Goal: Register for event/course

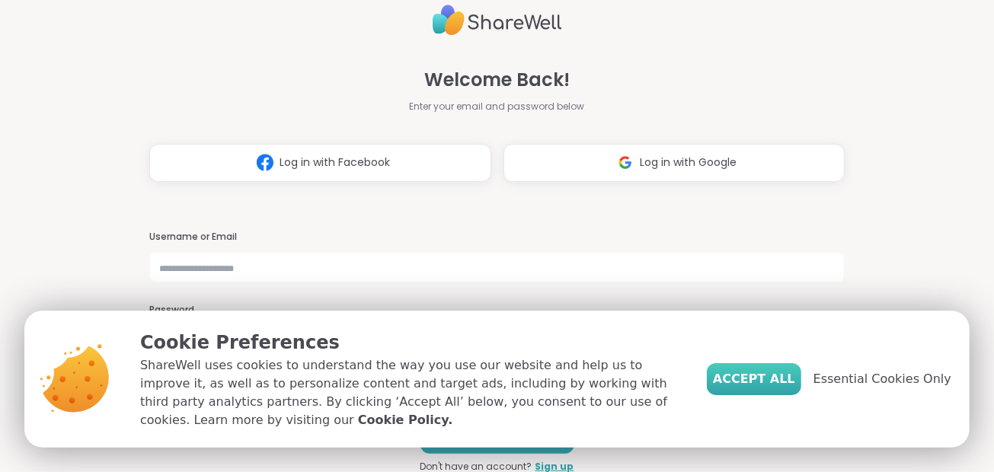
click at [756, 376] on span "Accept All" at bounding box center [754, 379] width 82 height 18
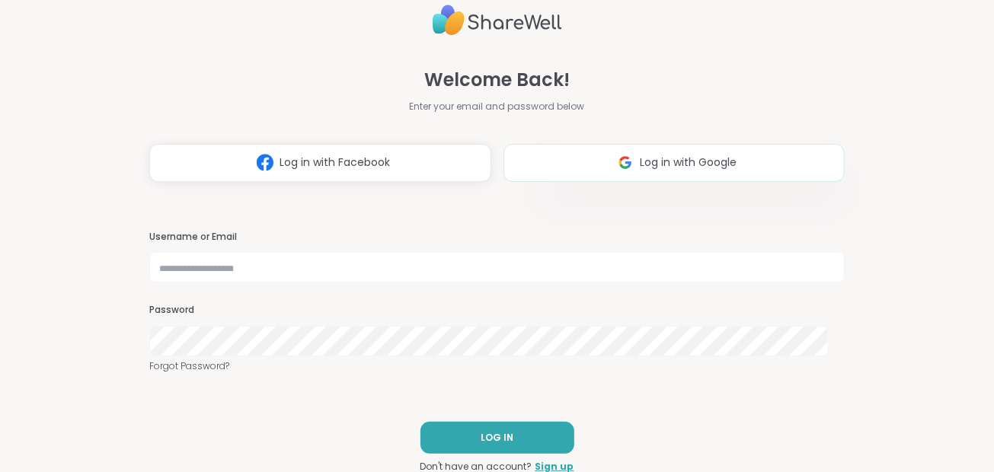
click at [640, 168] on span "Log in with Google" at bounding box center [688, 163] width 97 height 16
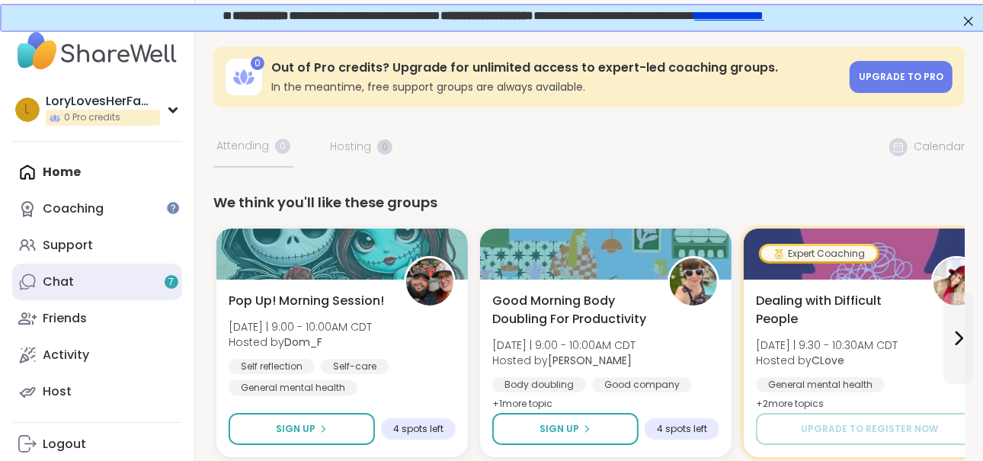
click at [58, 278] on div "Chat 7" at bounding box center [58, 282] width 31 height 17
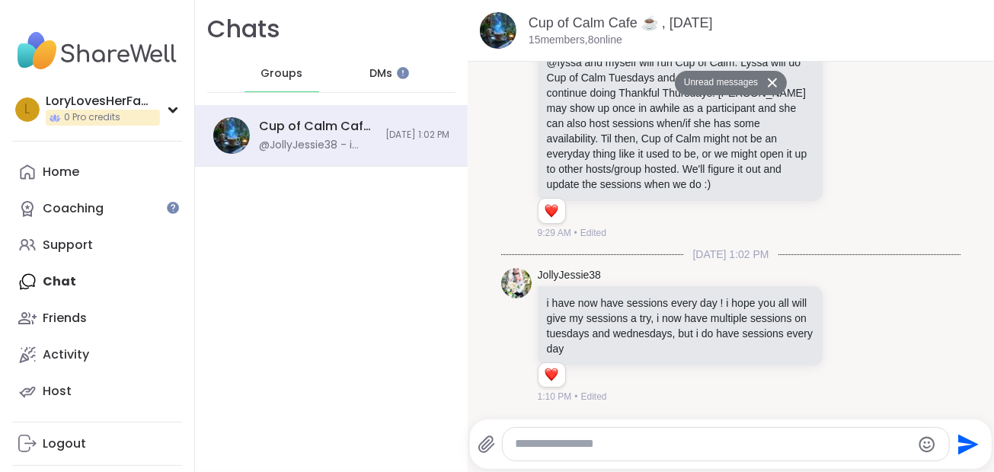
click at [767, 85] on icon at bounding box center [772, 83] width 11 height 10
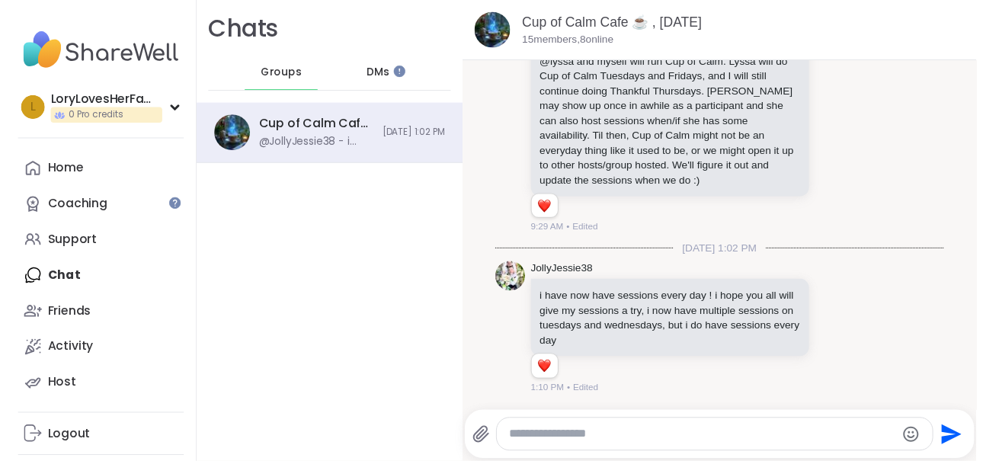
scroll to position [12967, 0]
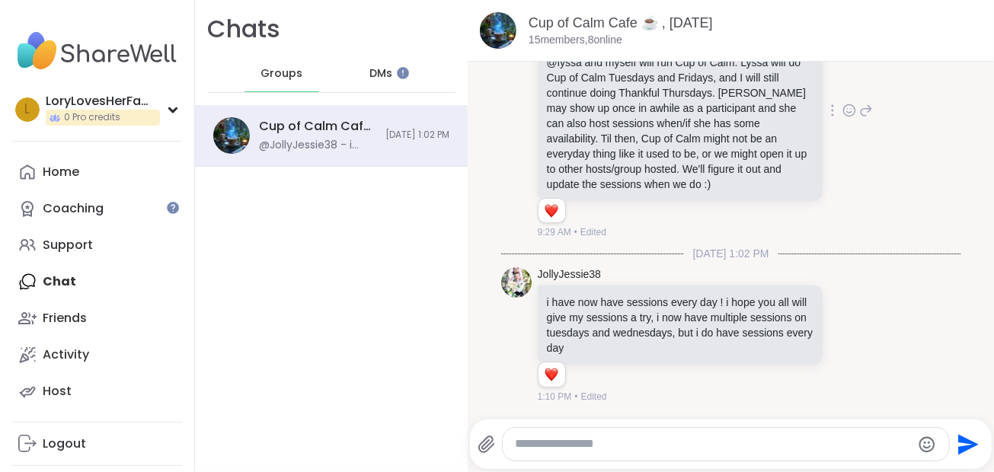
click at [763, 80] on p "I'm just gonna put it in the chat for now > coz i had audio issues at the ene o…" at bounding box center [680, 100] width 267 height 183
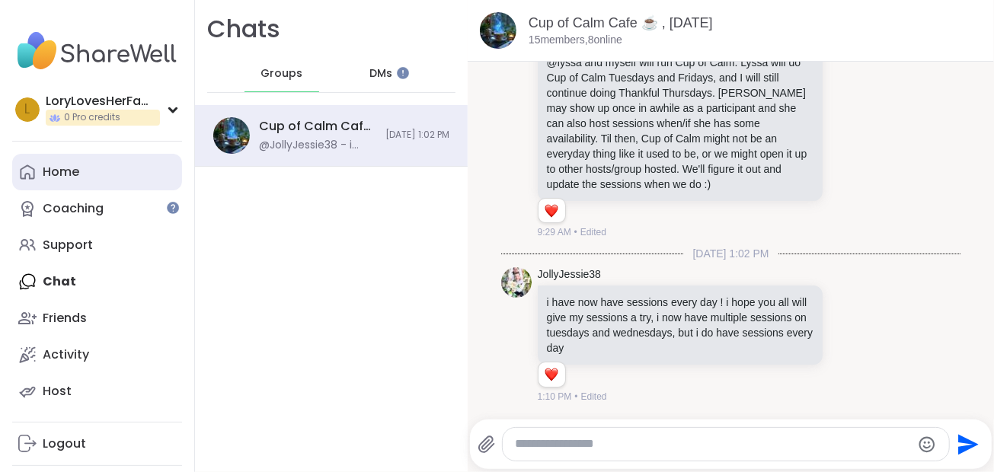
click at [54, 165] on div "Home" at bounding box center [61, 172] width 37 height 17
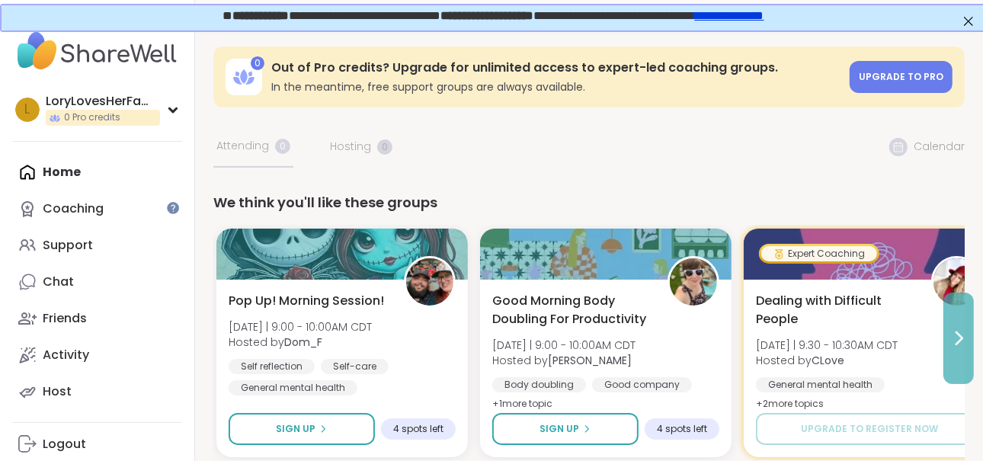
click at [955, 335] on icon at bounding box center [958, 338] width 18 height 18
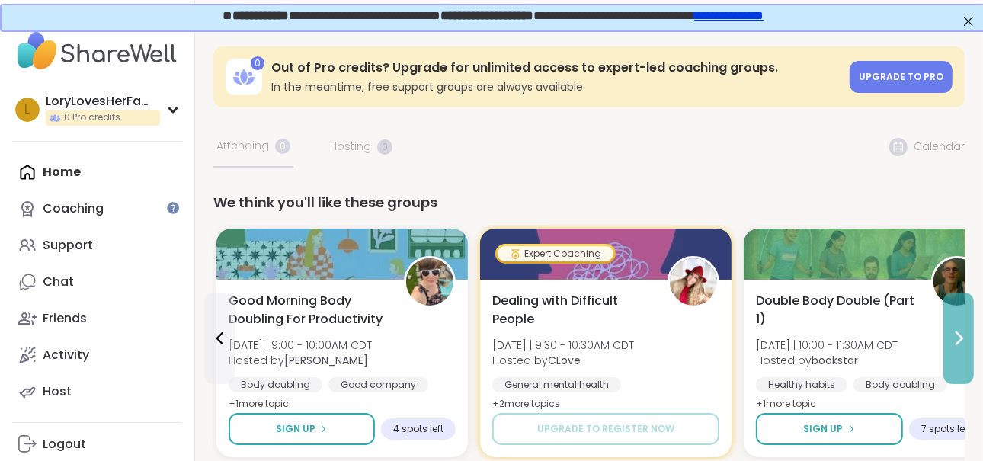
click at [955, 335] on icon at bounding box center [958, 338] width 18 height 18
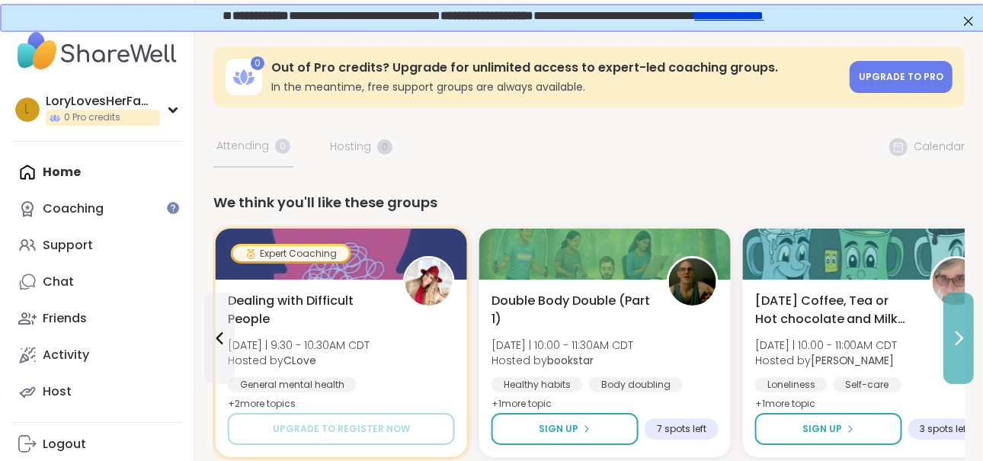
click at [955, 335] on icon at bounding box center [958, 338] width 18 height 18
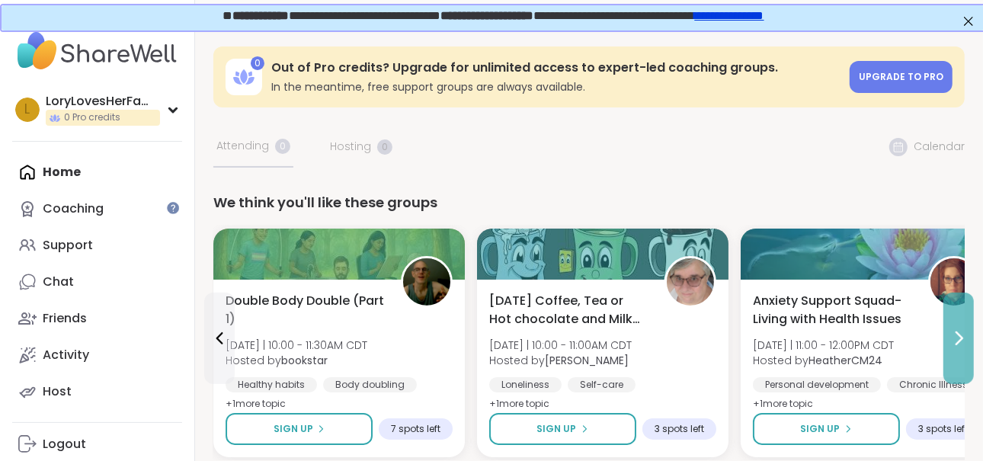
click at [955, 335] on icon at bounding box center [958, 338] width 18 height 18
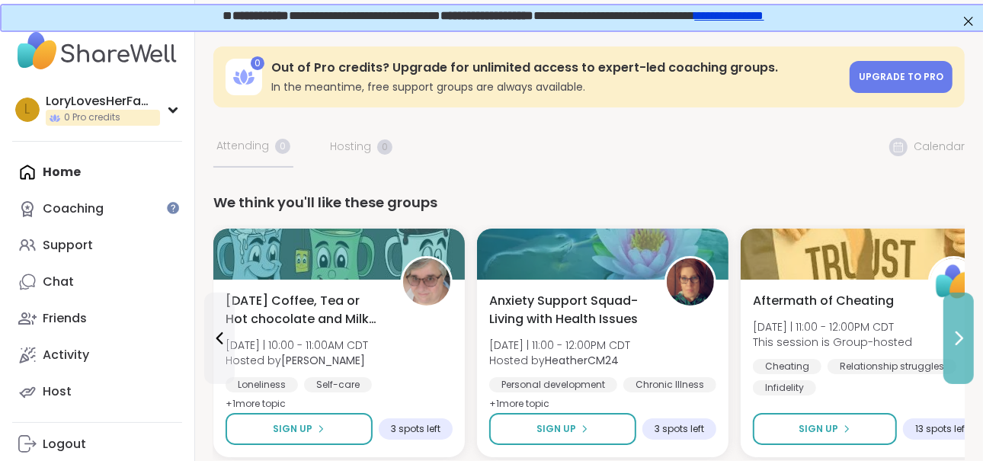
click at [955, 337] on icon at bounding box center [958, 338] width 18 height 18
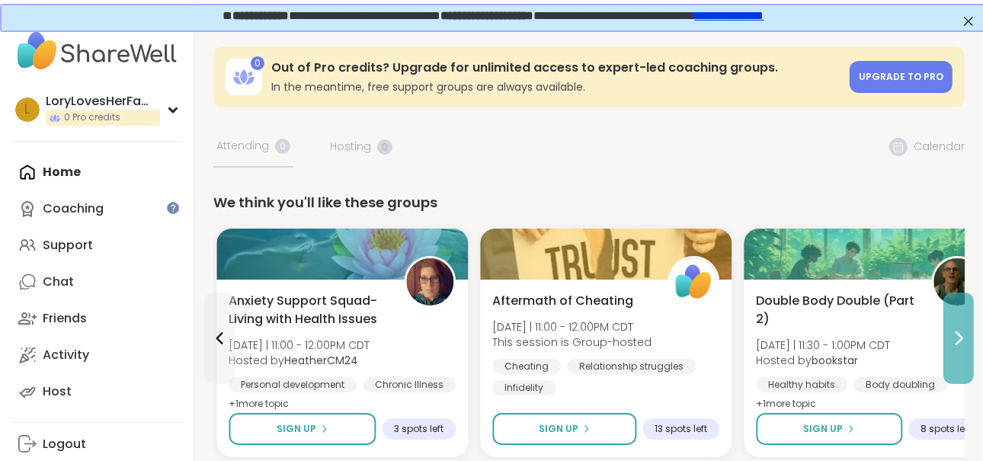
click at [955, 338] on icon at bounding box center [958, 338] width 18 height 18
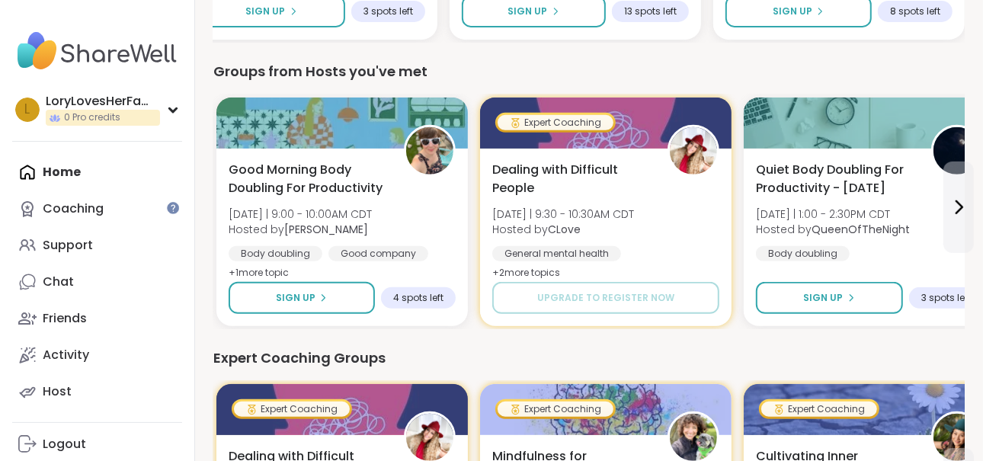
scroll to position [443, 0]
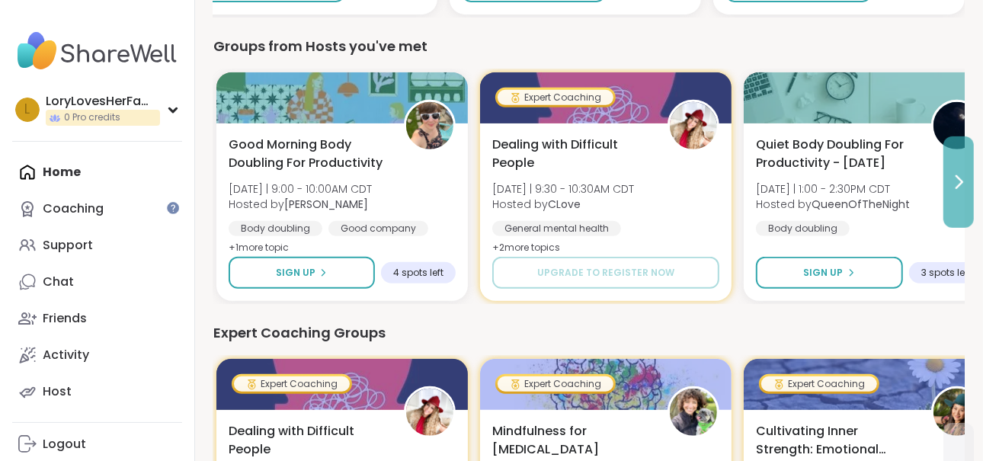
click at [967, 182] on icon at bounding box center [958, 182] width 18 height 18
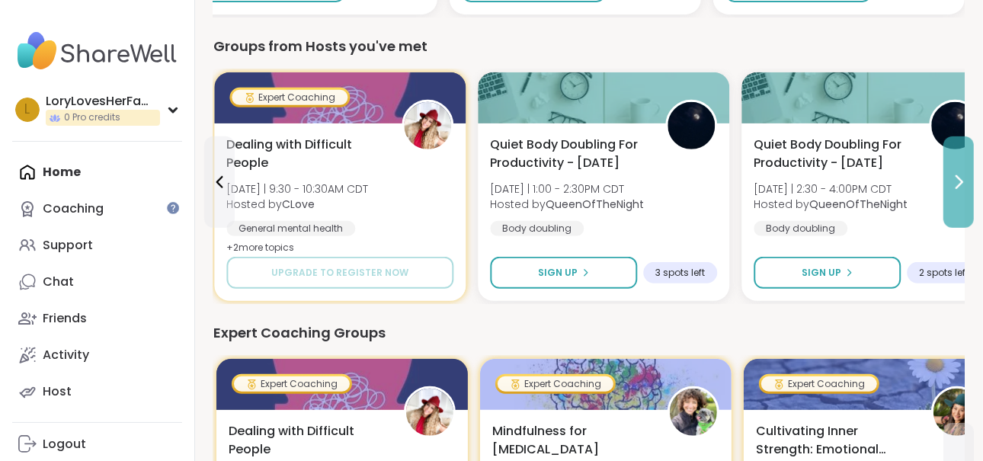
click at [967, 182] on icon at bounding box center [958, 182] width 18 height 18
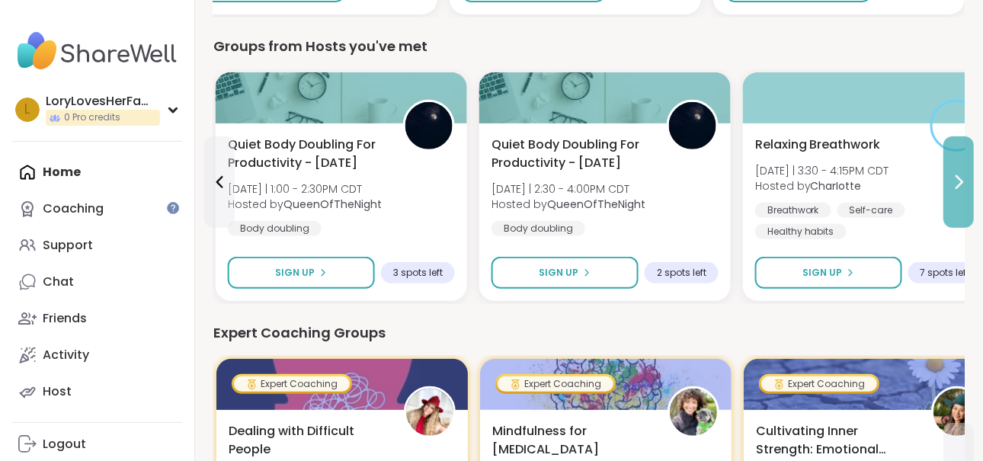
click at [967, 182] on icon at bounding box center [958, 182] width 18 height 18
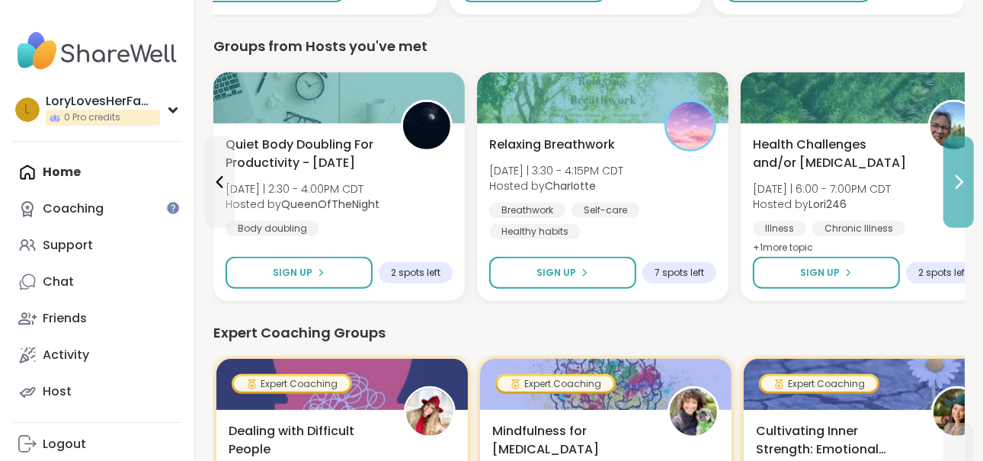
click at [967, 182] on icon at bounding box center [958, 182] width 18 height 18
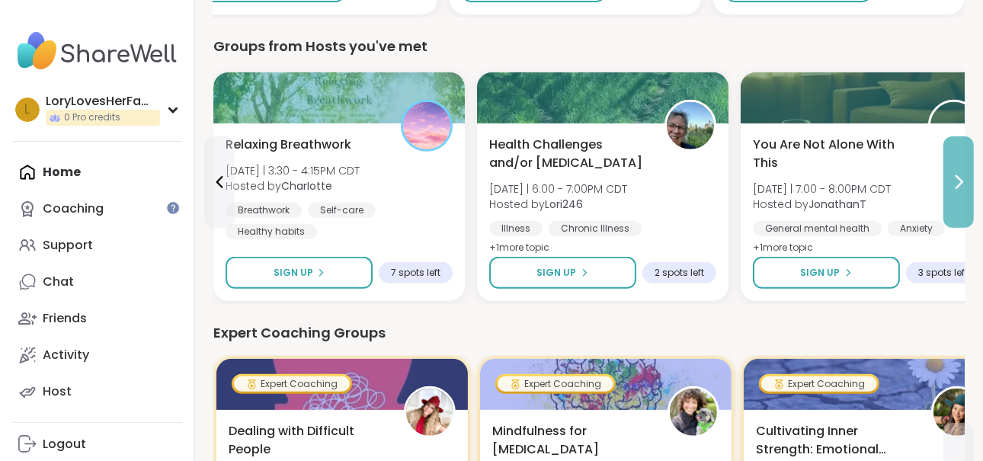
click at [967, 182] on icon at bounding box center [958, 182] width 18 height 18
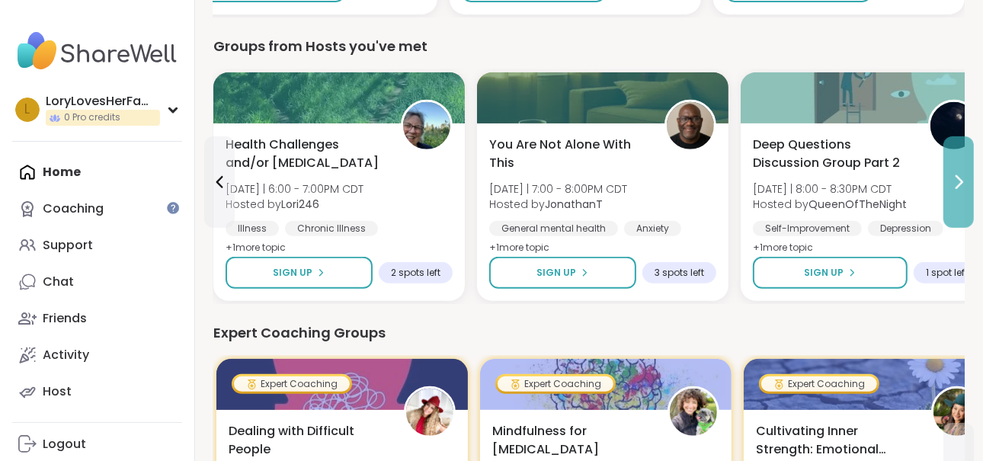
click at [967, 182] on icon at bounding box center [958, 182] width 18 height 18
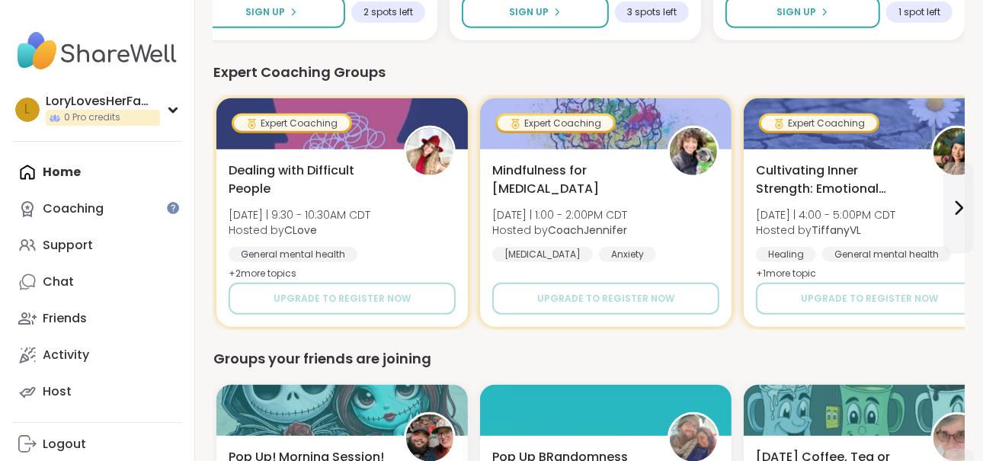
scroll to position [718, 0]
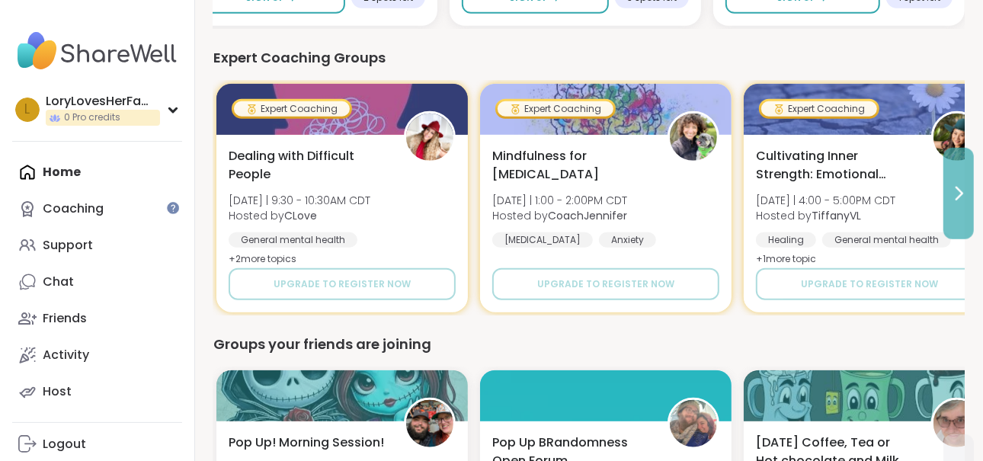
click at [963, 194] on icon at bounding box center [958, 193] width 18 height 18
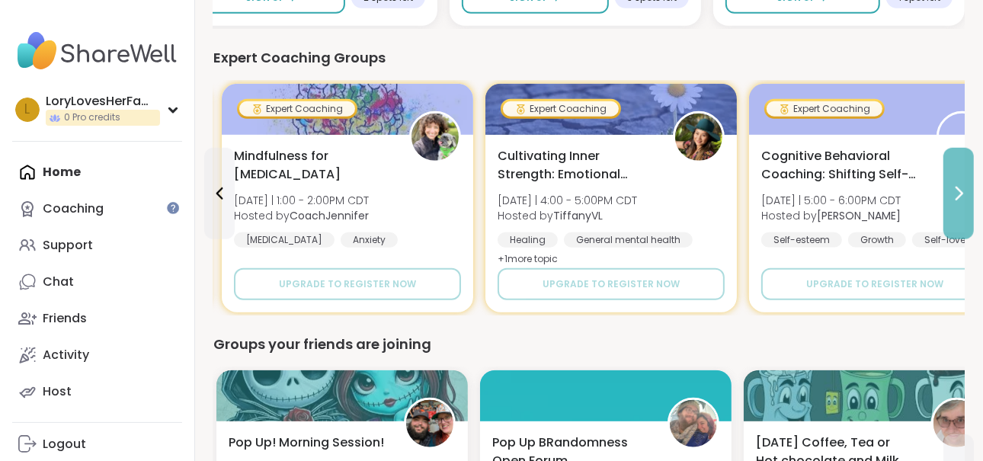
click at [963, 194] on icon at bounding box center [958, 193] width 18 height 18
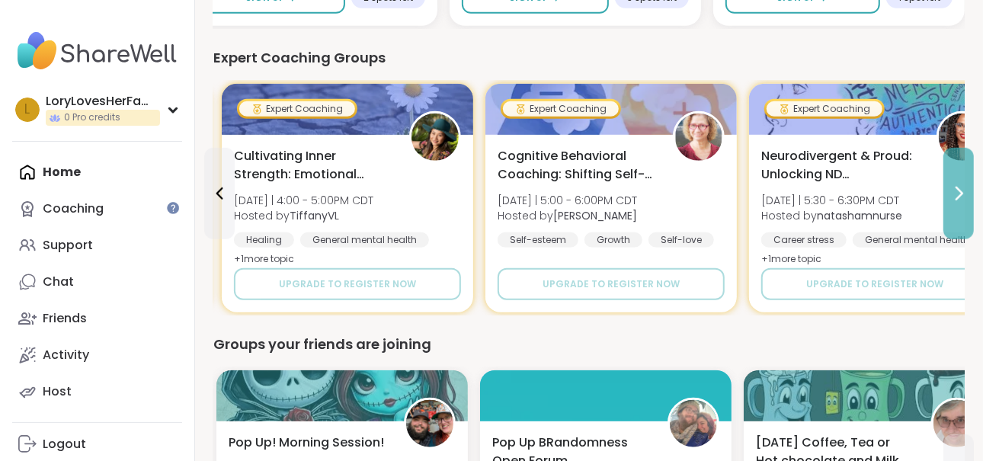
click at [963, 194] on icon at bounding box center [958, 193] width 18 height 18
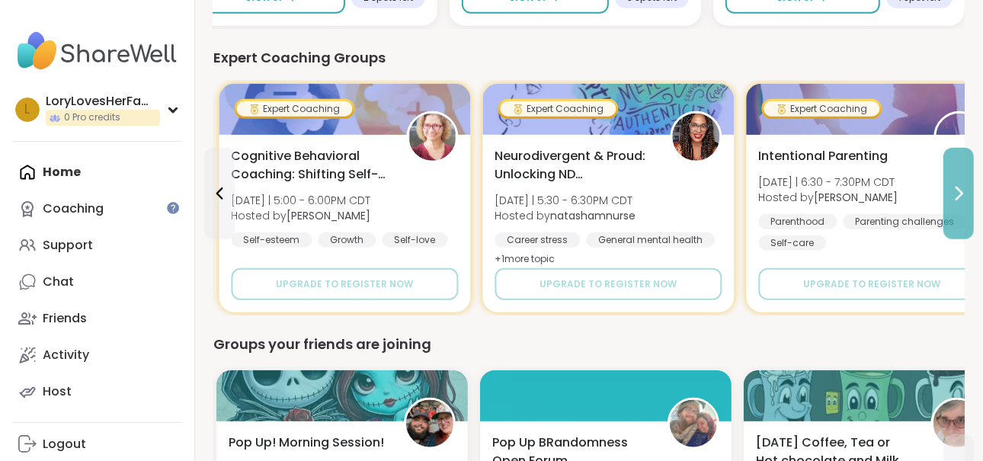
click at [963, 194] on icon at bounding box center [958, 193] width 18 height 18
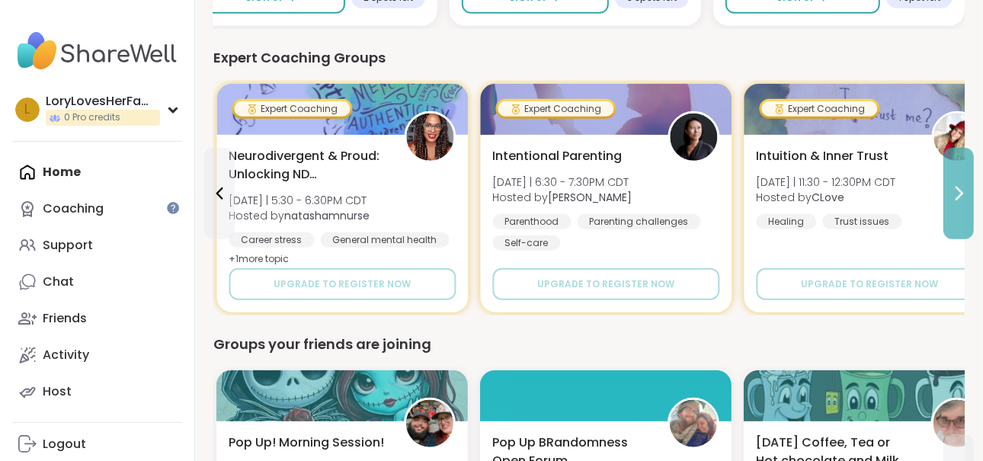
click at [963, 194] on icon at bounding box center [958, 193] width 18 height 18
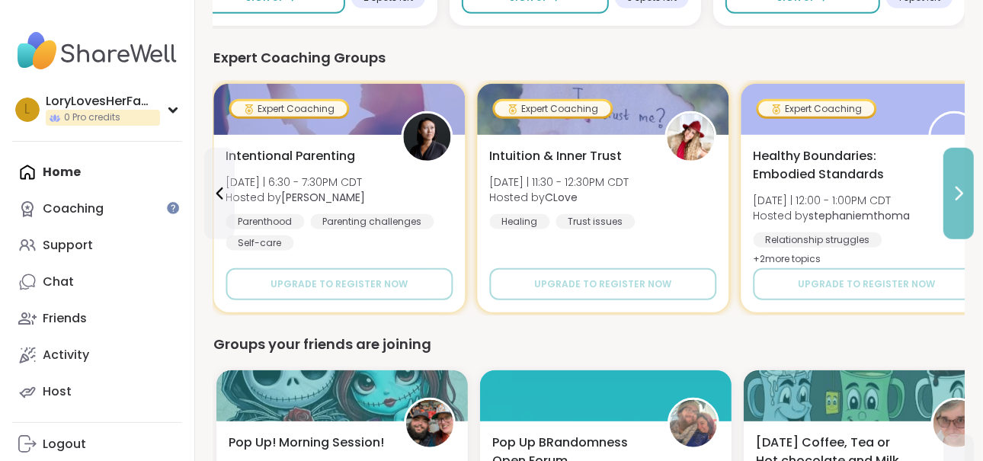
click at [963, 194] on icon at bounding box center [958, 193] width 18 height 18
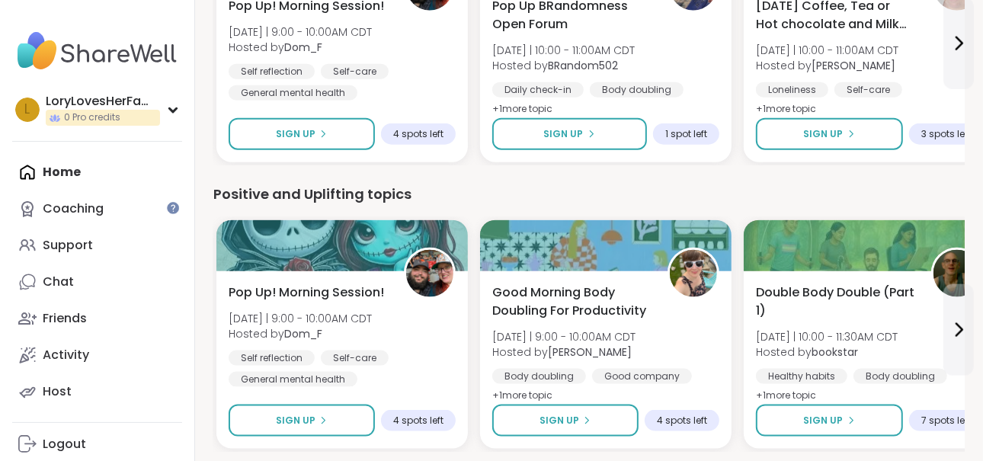
scroll to position [1003, 0]
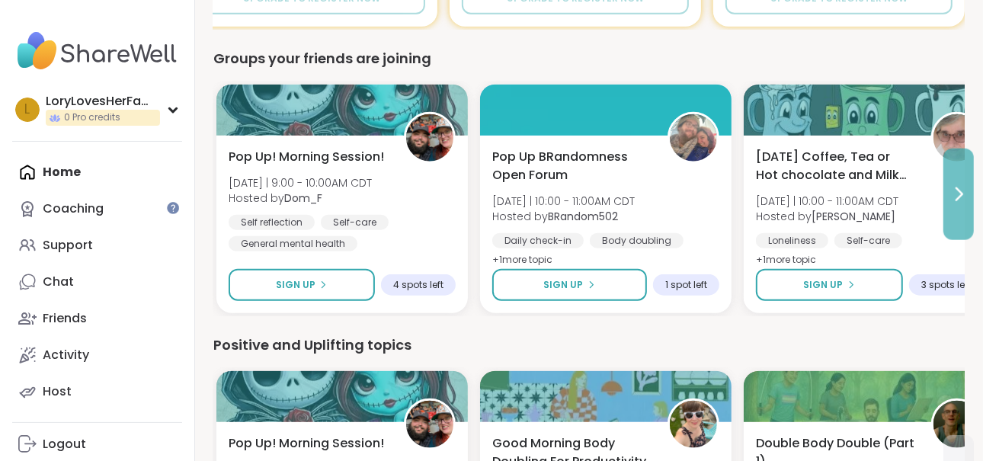
click at [965, 206] on button at bounding box center [958, 194] width 30 height 91
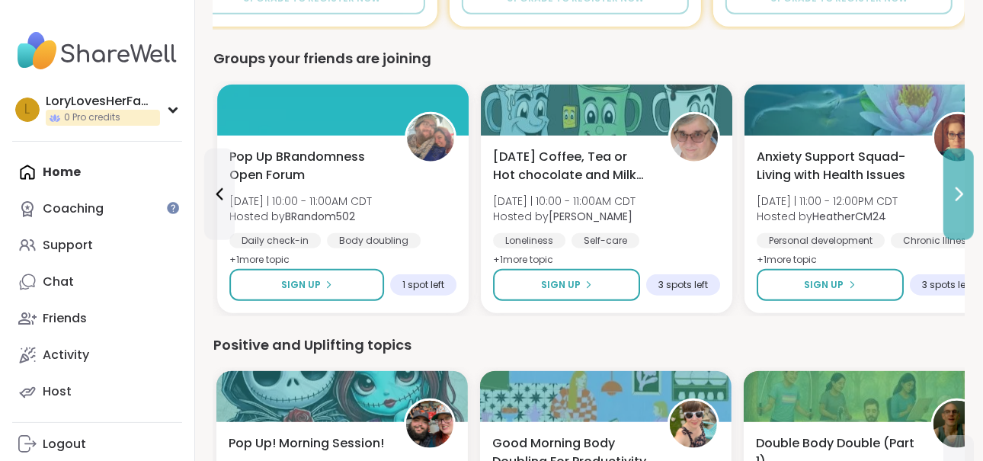
click at [965, 206] on button at bounding box center [958, 194] width 30 height 91
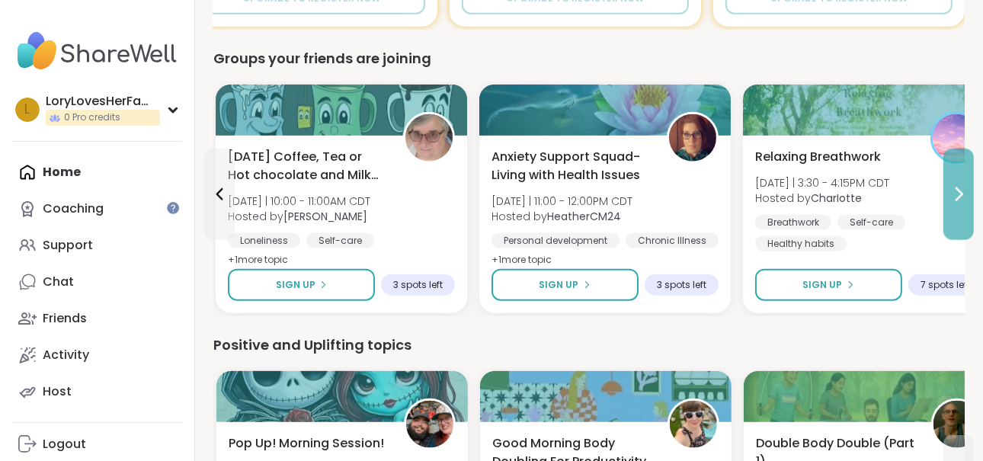
click at [965, 206] on button at bounding box center [958, 194] width 30 height 91
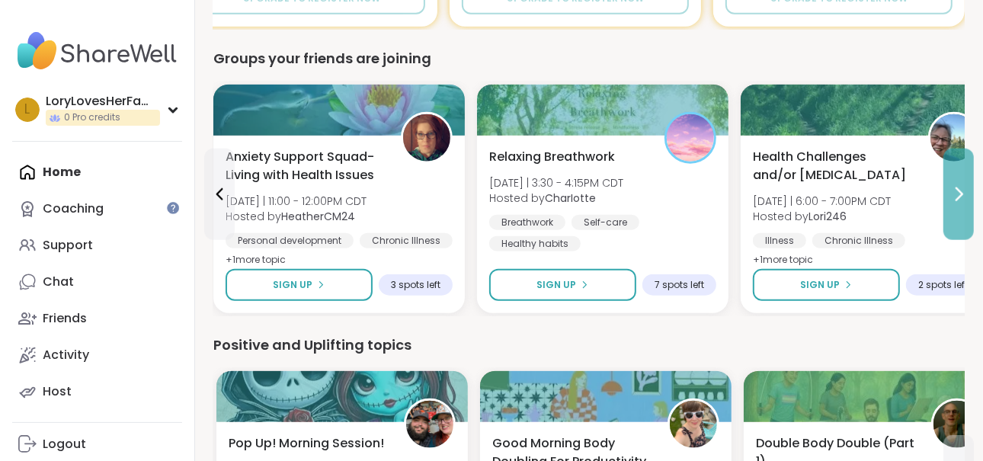
click at [965, 206] on button at bounding box center [958, 194] width 30 height 91
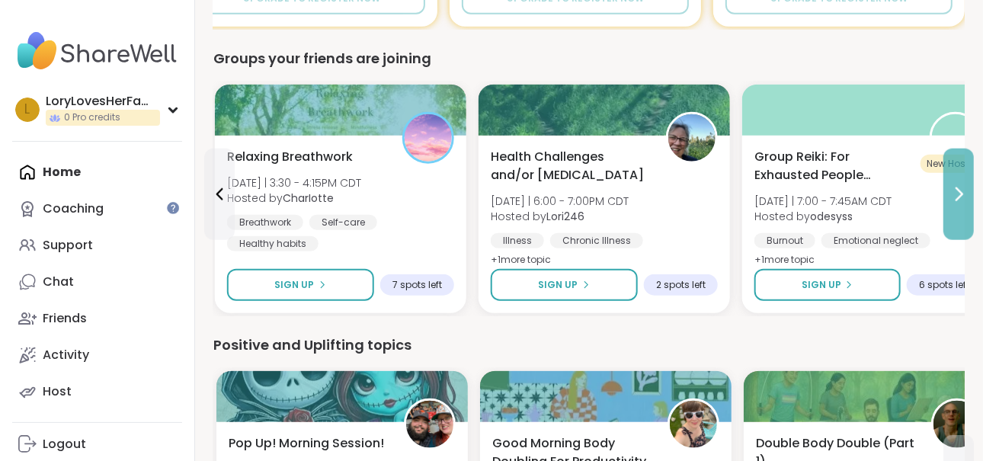
click at [965, 206] on button at bounding box center [958, 194] width 30 height 91
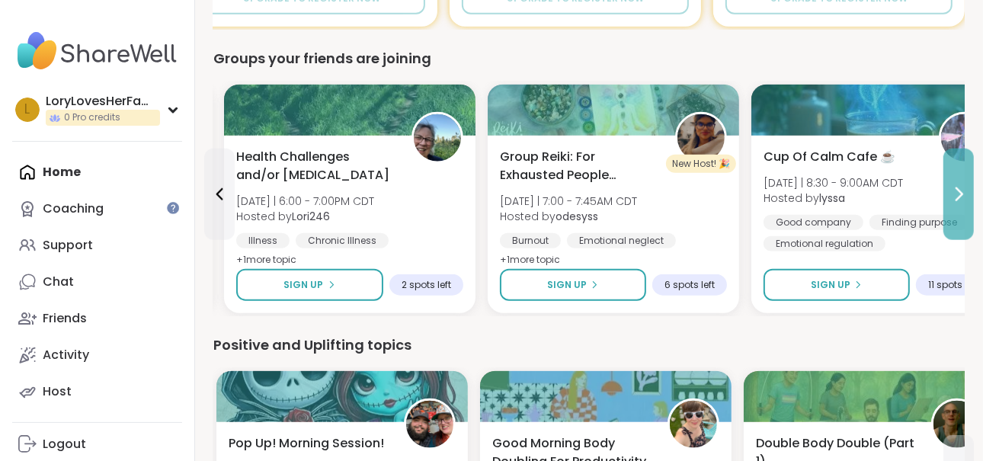
click at [965, 206] on button at bounding box center [958, 194] width 30 height 91
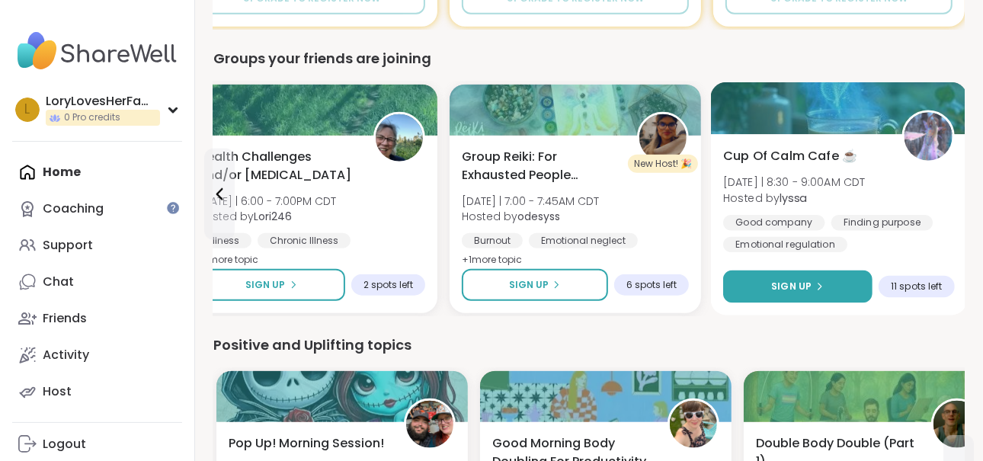
click at [833, 279] on button "Sign Up" at bounding box center [797, 286] width 149 height 33
click at [812, 154] on span "Cup Of Calm Cafe ☕️" at bounding box center [790, 156] width 134 height 18
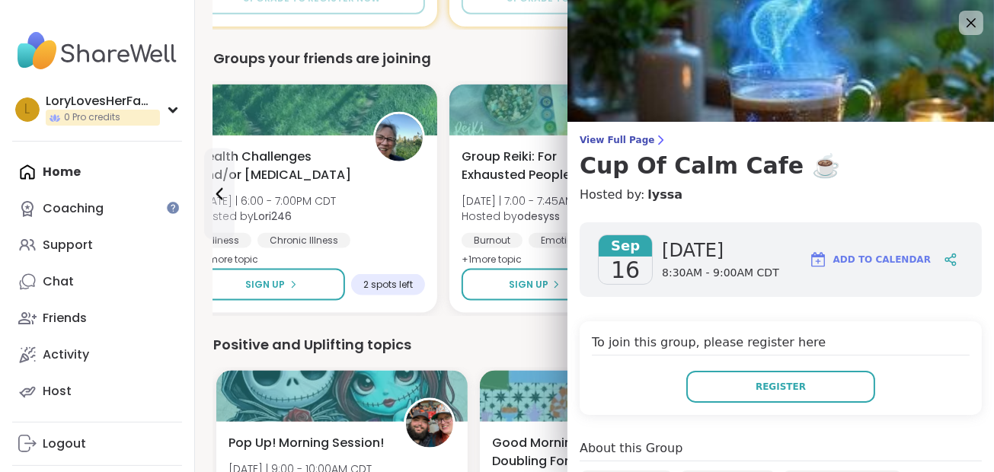
click at [600, 133] on div "View Full Page Cup Of Calm Cafe ☕️ Hosted by: lyssa Sep 16 Tuesday 8:30AM - 9:0…" at bounding box center [781, 474] width 427 height 948
click at [598, 135] on span "View Full Page" at bounding box center [781, 140] width 402 height 12
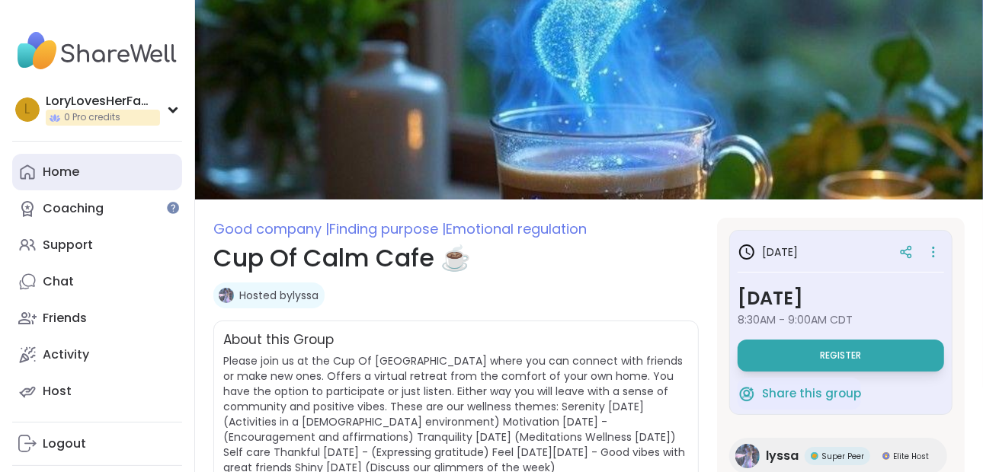
click at [65, 174] on div "Home" at bounding box center [61, 172] width 37 height 17
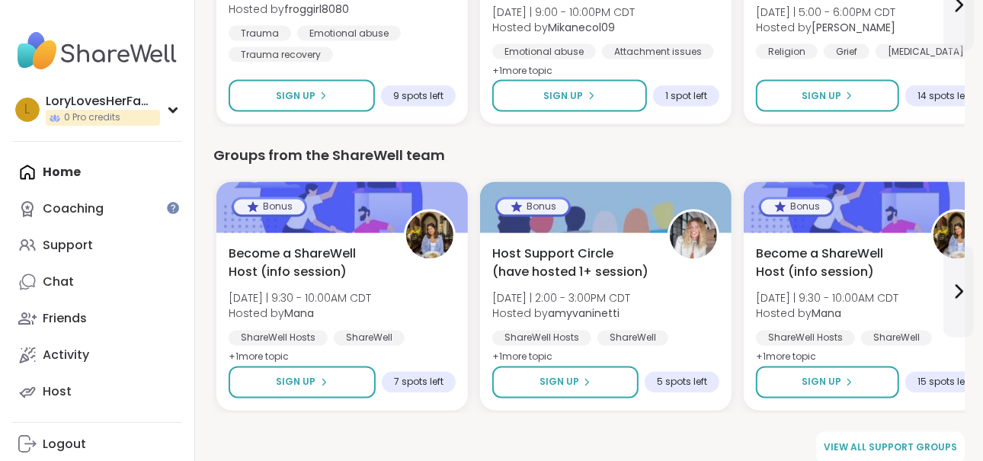
scroll to position [1781, 0]
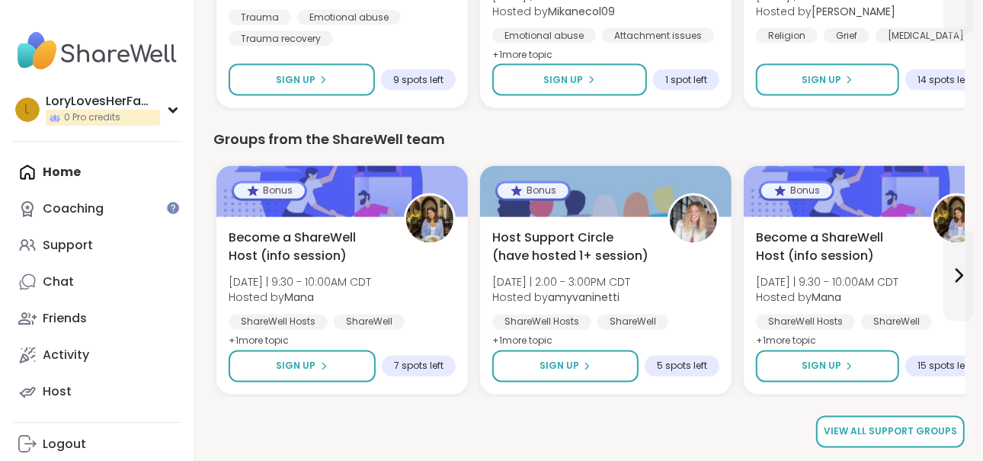
click at [906, 430] on span "View all support groups" at bounding box center [890, 432] width 133 height 14
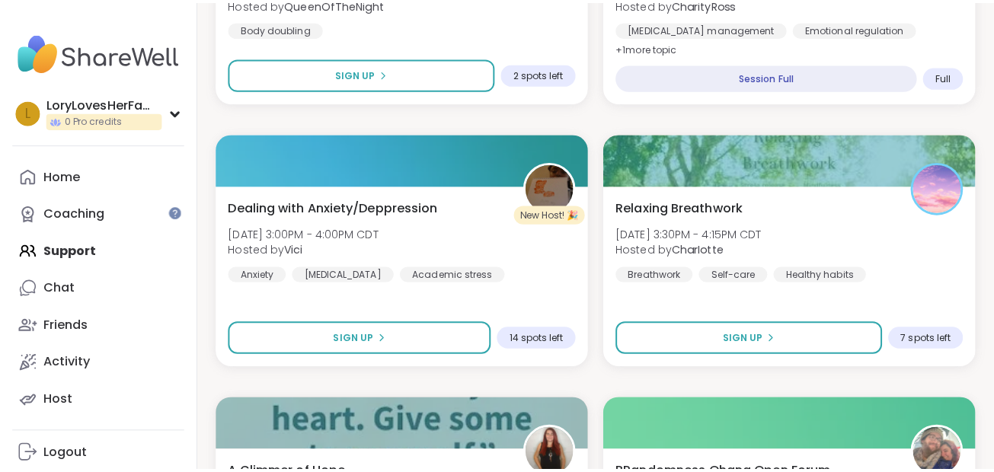
scroll to position [2764, 0]
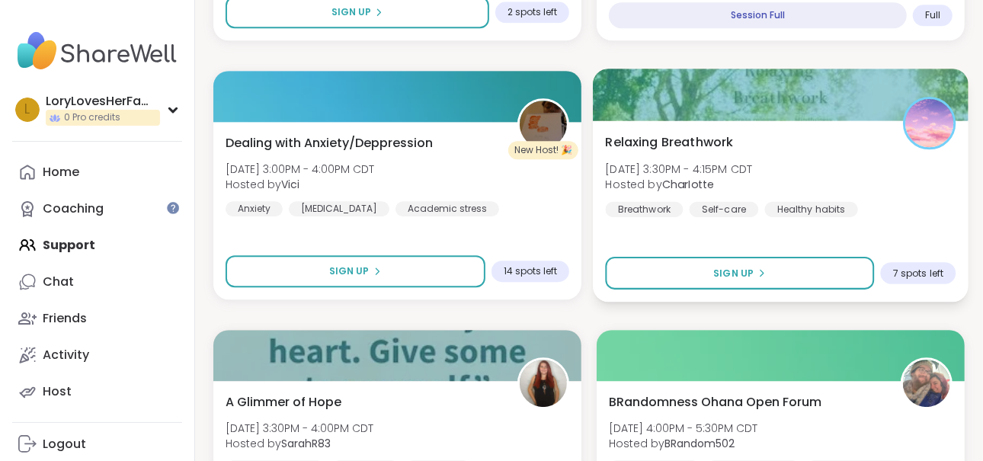
click at [831, 212] on div "Healthy habits" at bounding box center [811, 208] width 93 height 15
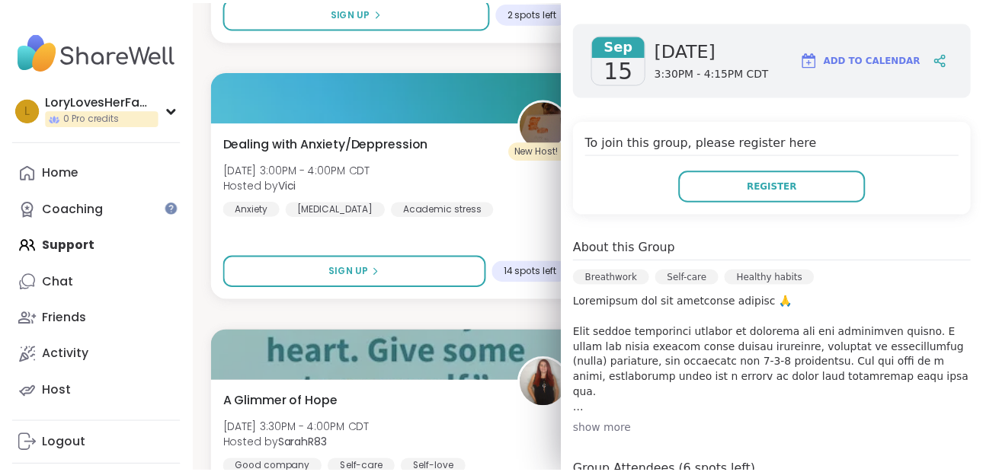
scroll to position [203, 0]
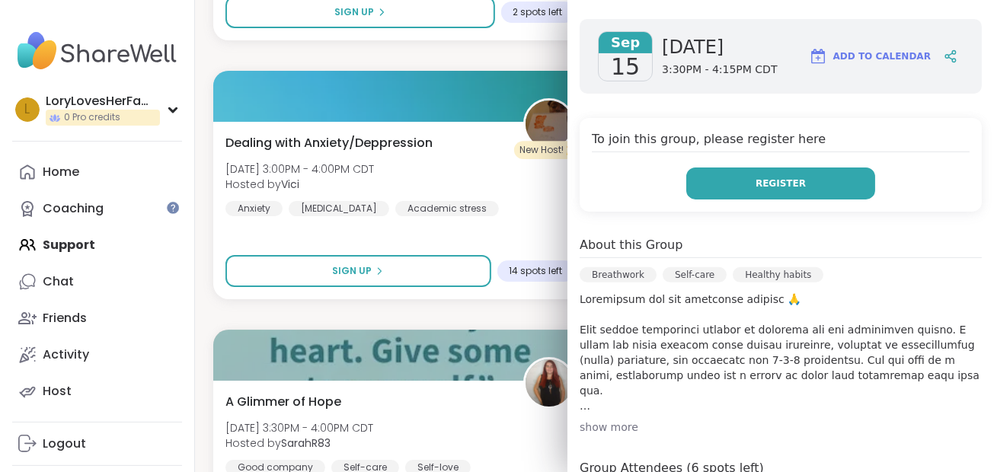
click at [827, 183] on button "Register" at bounding box center [781, 184] width 189 height 32
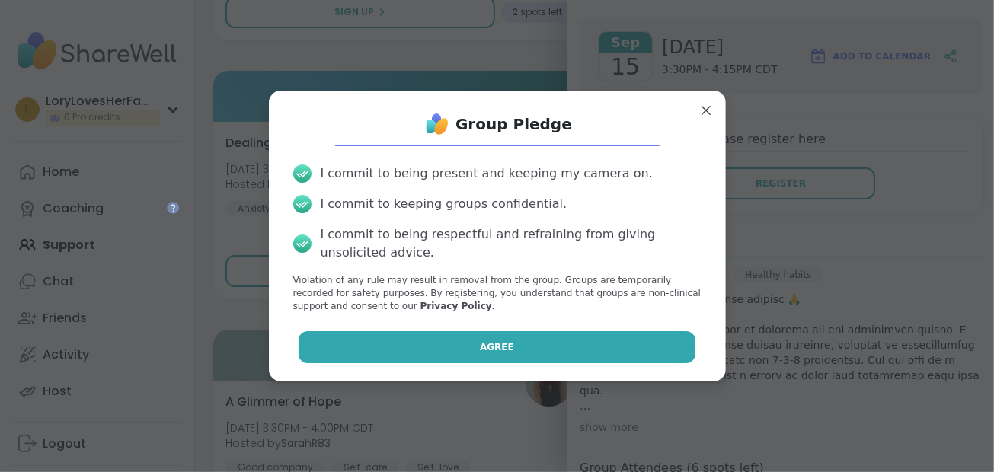
click at [607, 356] on button "Agree" at bounding box center [497, 347] width 397 height 32
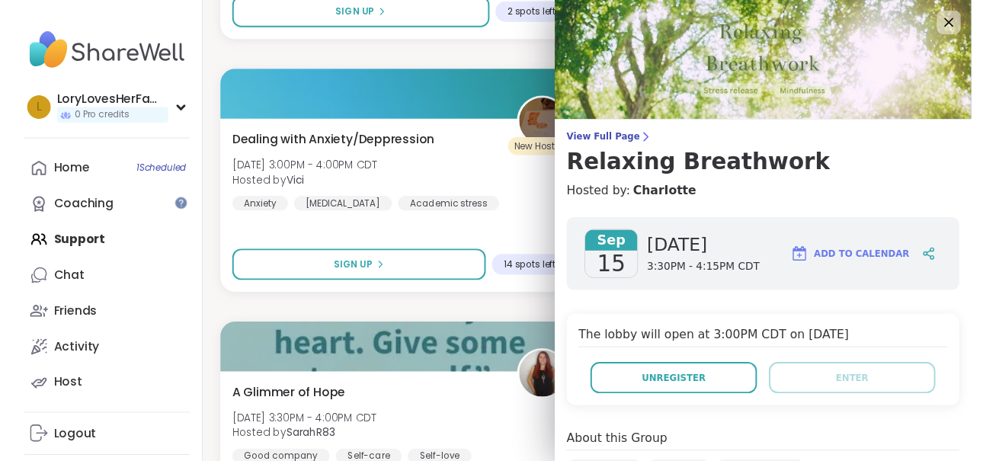
scroll to position [0, 0]
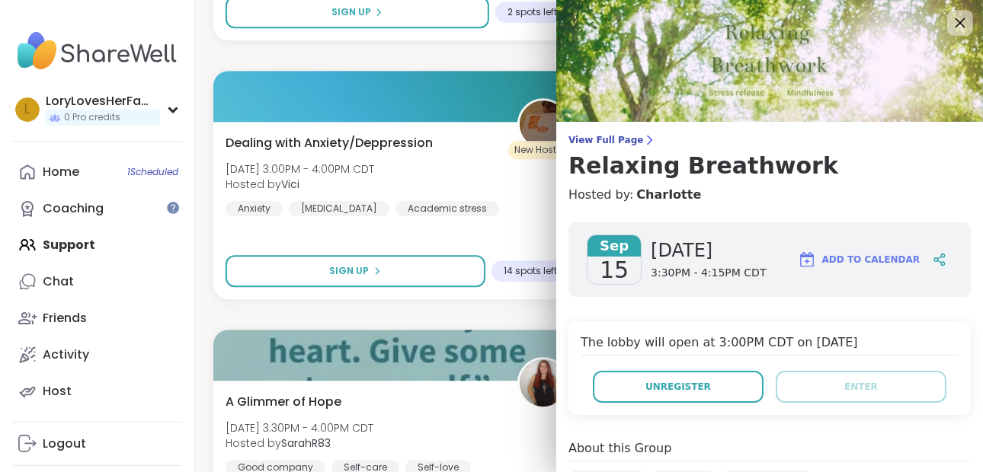
click at [959, 19] on div at bounding box center [960, 23] width 26 height 26
click at [955, 19] on icon at bounding box center [960, 23] width 10 height 10
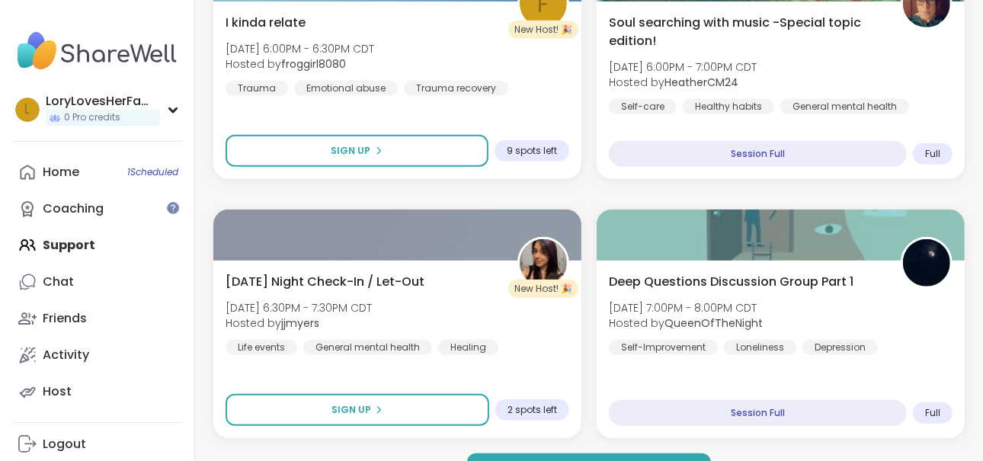
scroll to position [4476, 0]
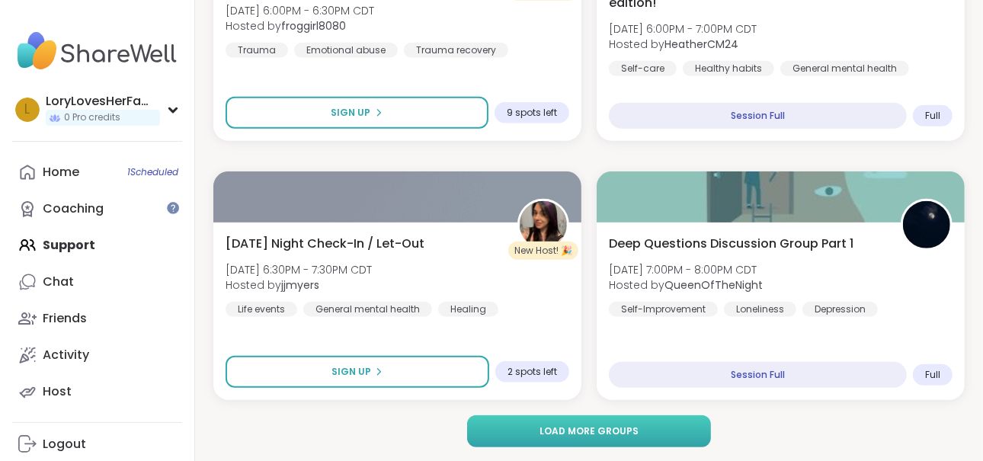
click at [682, 434] on button "Load more groups" at bounding box center [589, 431] width 245 height 32
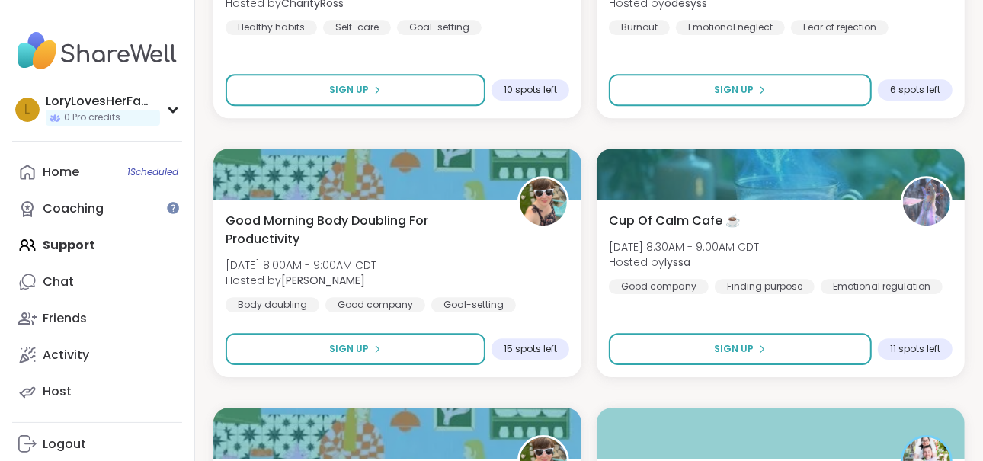
scroll to position [6854, 0]
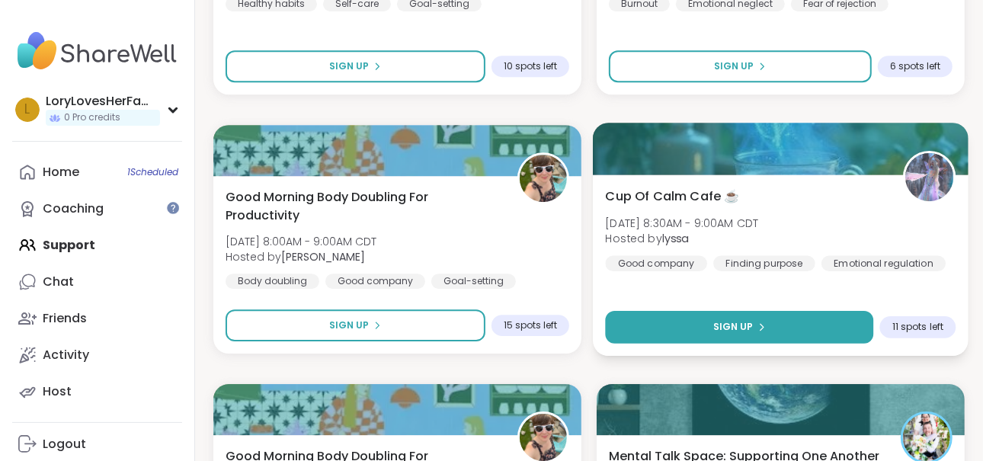
click at [845, 326] on button "Sign Up" at bounding box center [739, 327] width 268 height 33
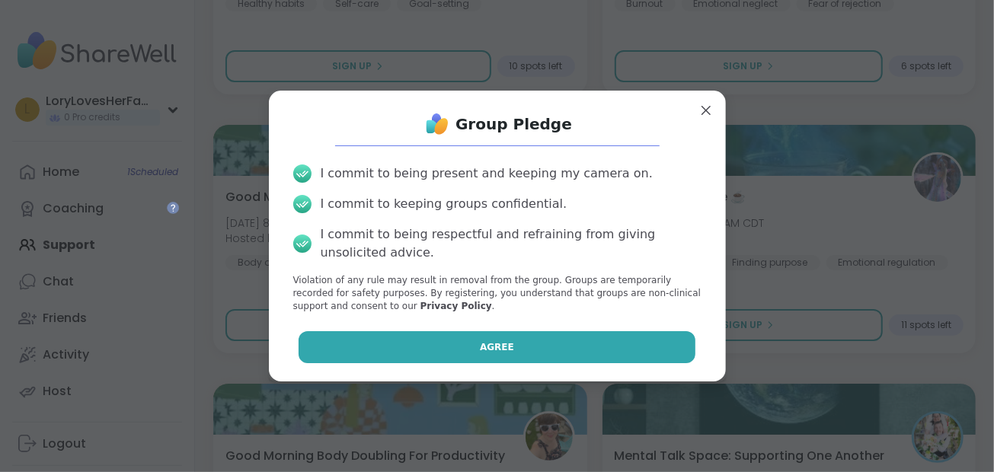
click at [601, 341] on button "Agree" at bounding box center [497, 347] width 397 height 32
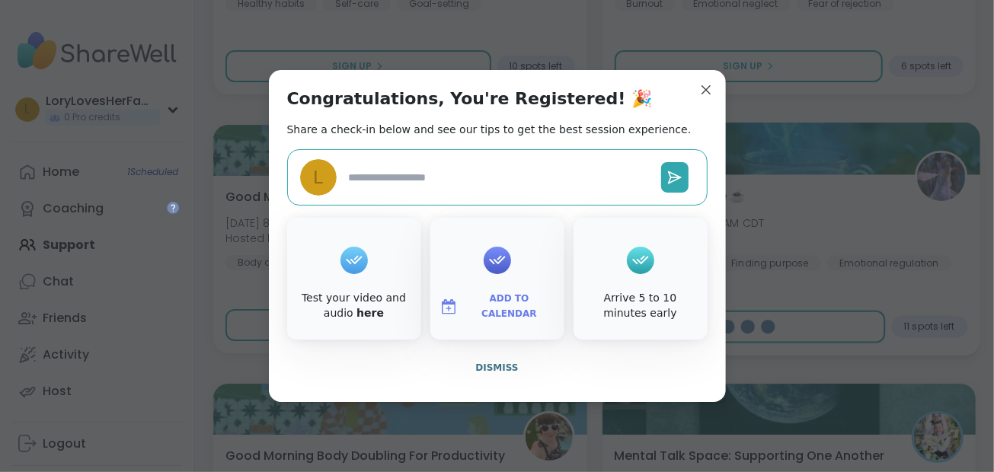
type textarea "*"
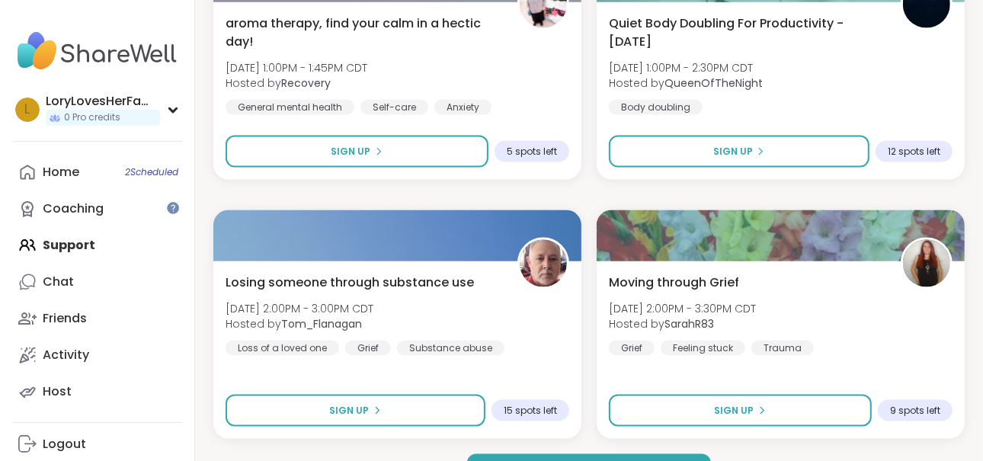
scroll to position [9139, 0]
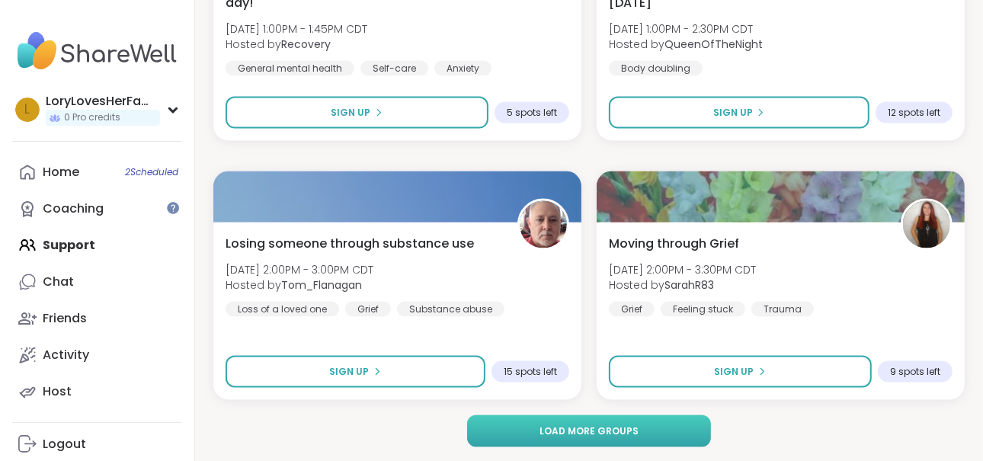
click at [705, 440] on button "Load more groups" at bounding box center [589, 431] width 245 height 32
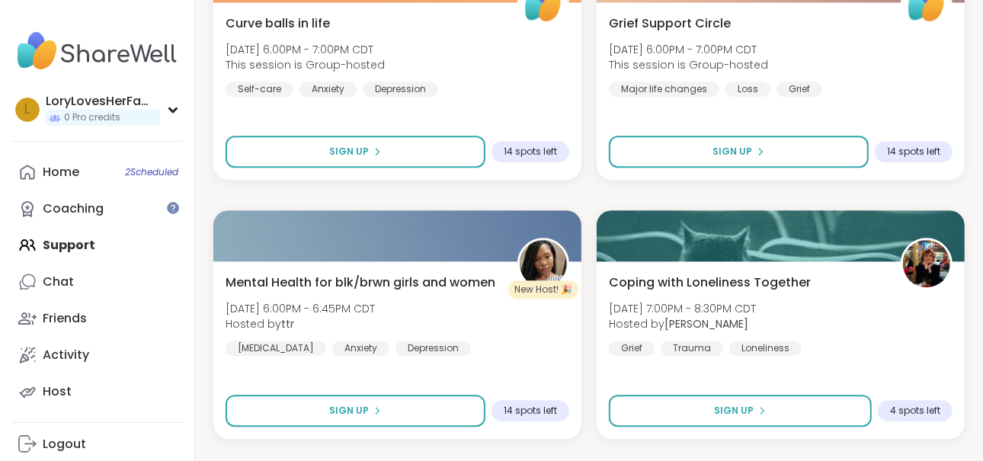
scroll to position [10448, 0]
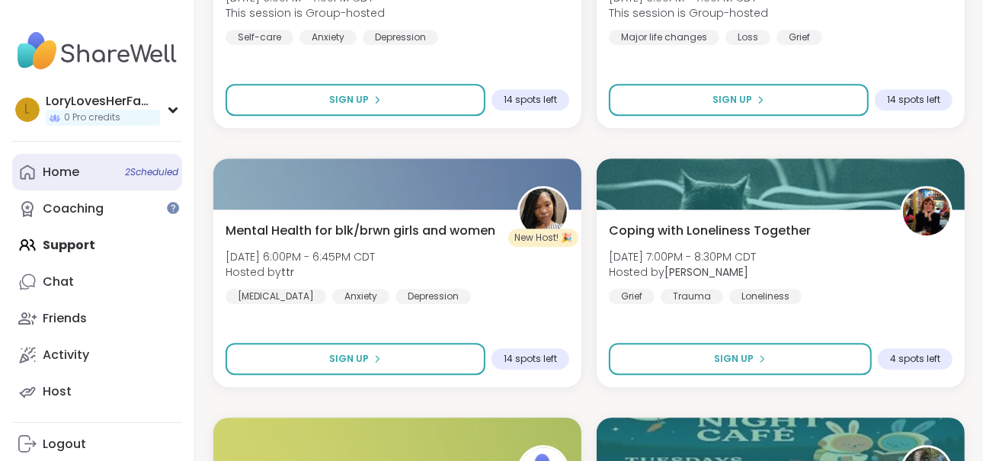
click at [74, 172] on div "Home 2 Scheduled" at bounding box center [61, 172] width 37 height 17
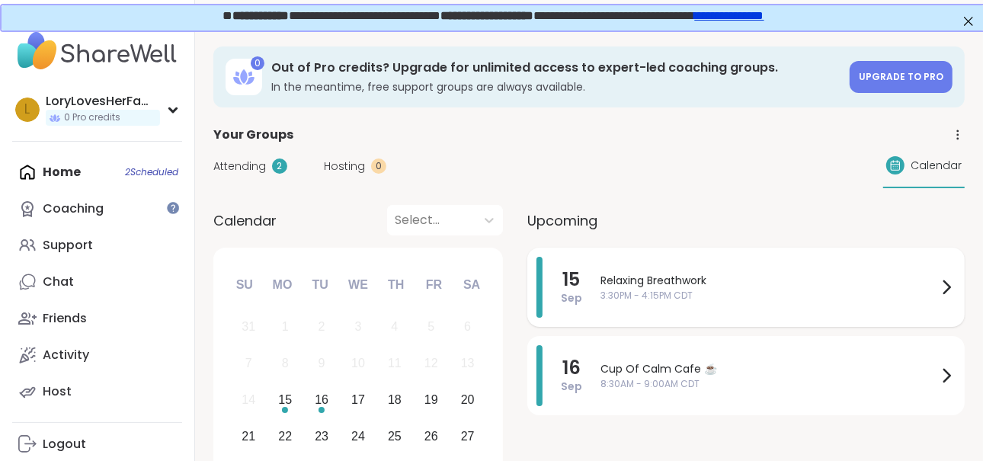
click at [705, 300] on span "3:30PM - 4:15PM CDT" at bounding box center [768, 296] width 337 height 14
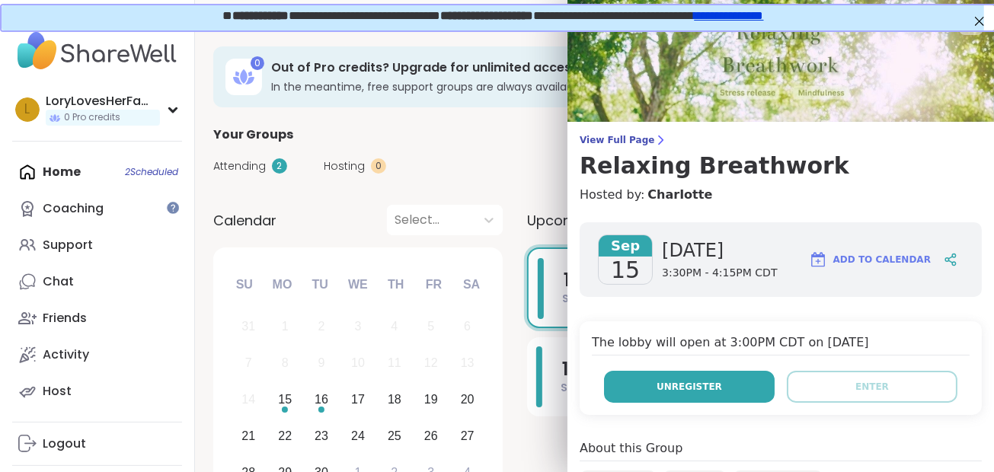
click at [718, 374] on button "Unregister" at bounding box center [689, 387] width 171 height 32
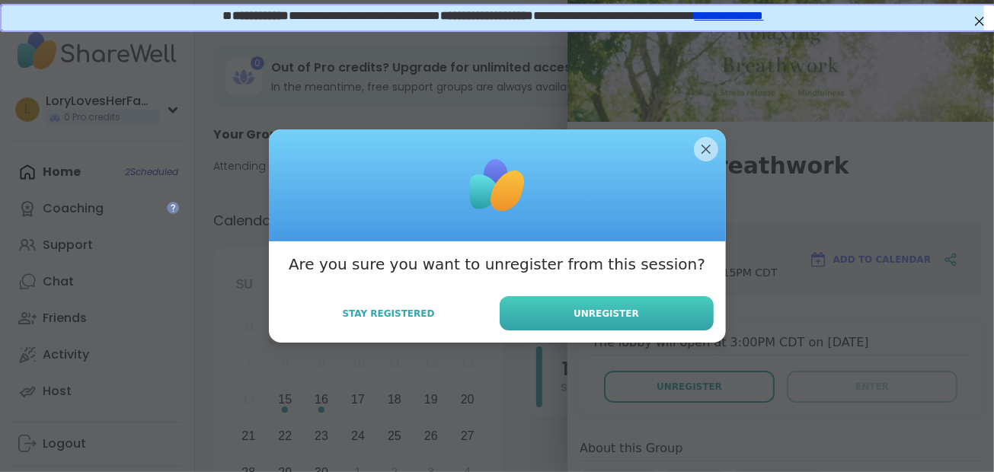
click at [605, 303] on button "Unregister" at bounding box center [607, 313] width 214 height 34
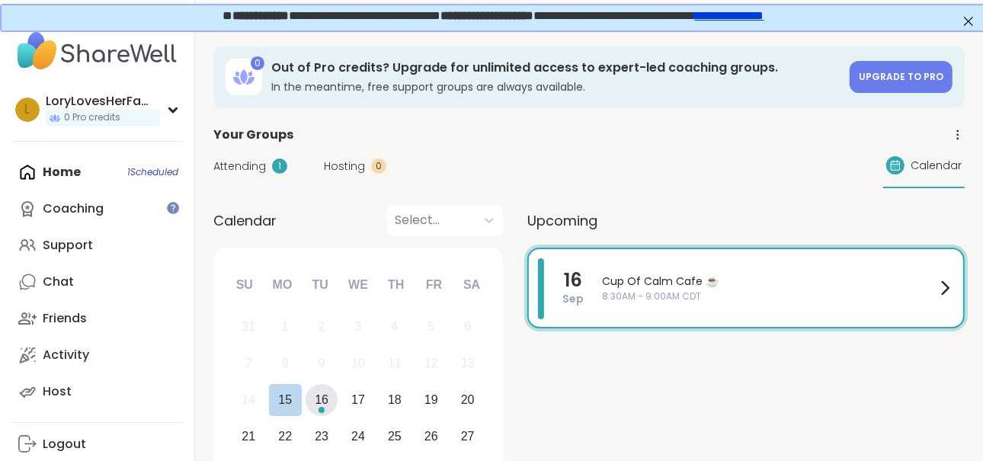
click at [318, 398] on div "16" at bounding box center [322, 399] width 14 height 21
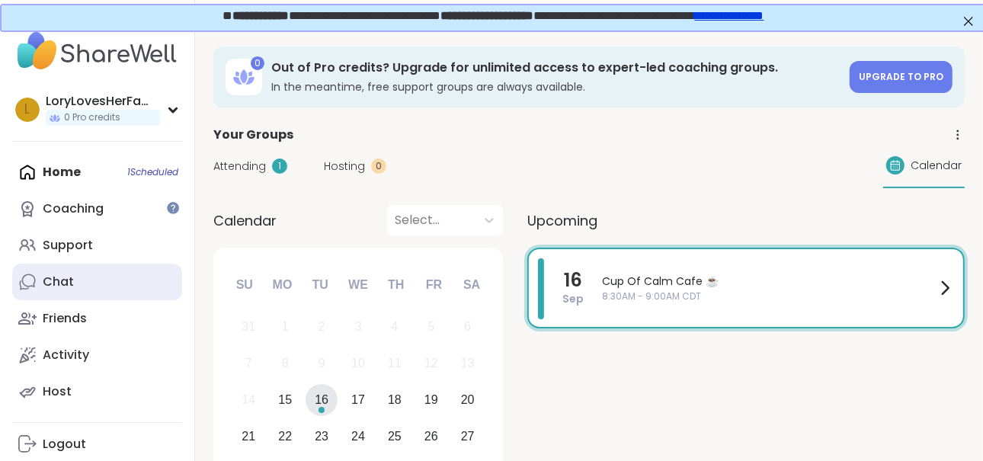
click at [68, 277] on div "Chat" at bounding box center [58, 282] width 31 height 17
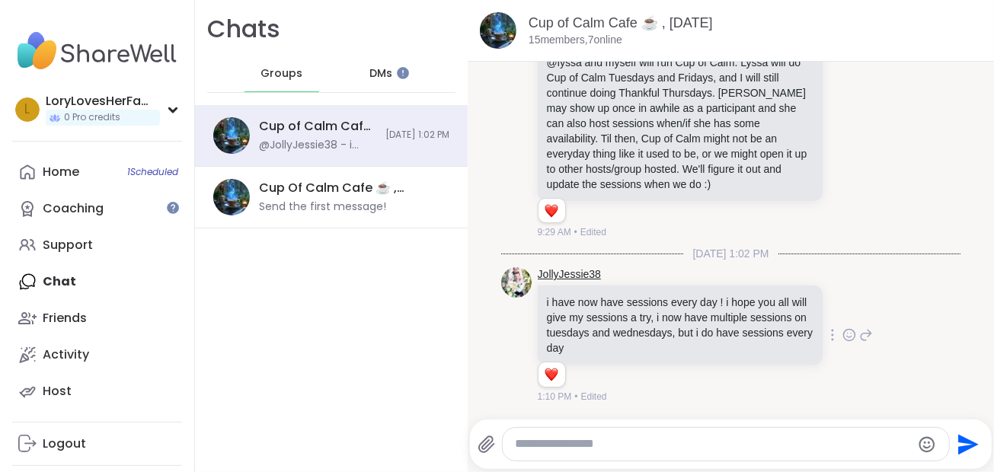
click at [550, 280] on link "JollyJessie38" at bounding box center [569, 274] width 63 height 15
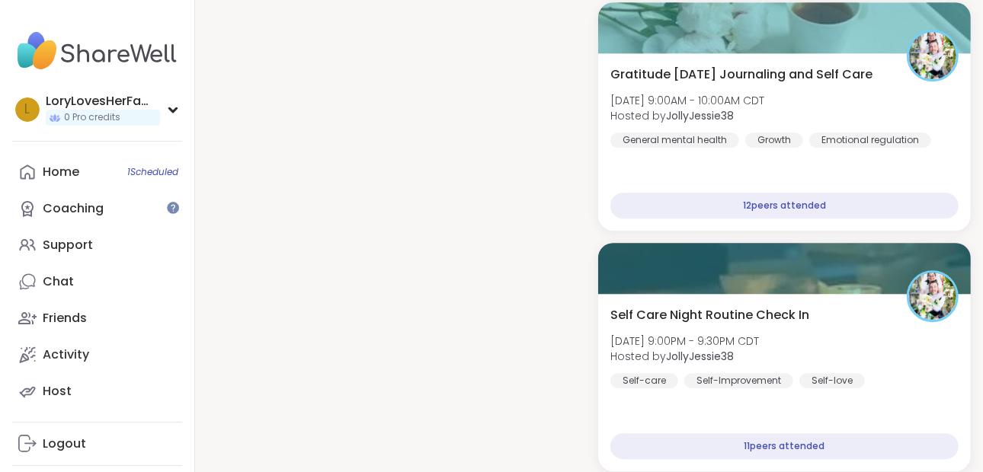
scroll to position [6649, 0]
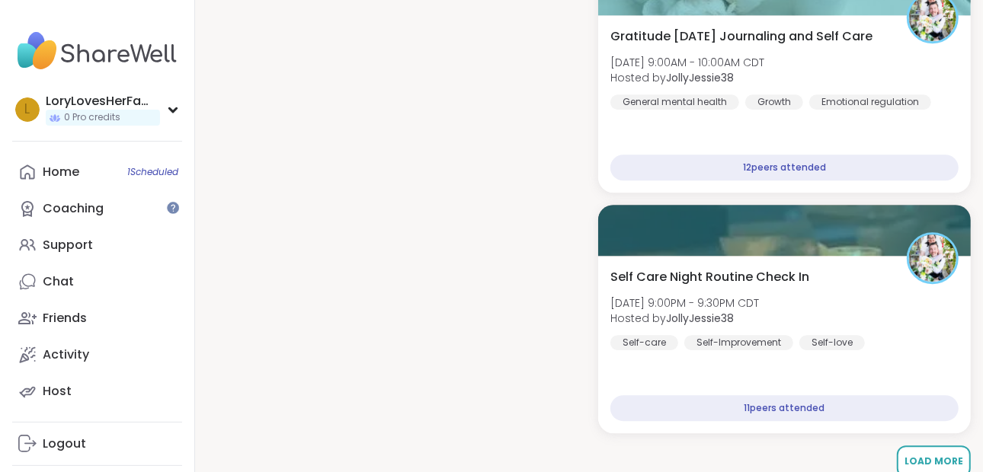
click at [939, 448] on button "Load More" at bounding box center [934, 462] width 74 height 32
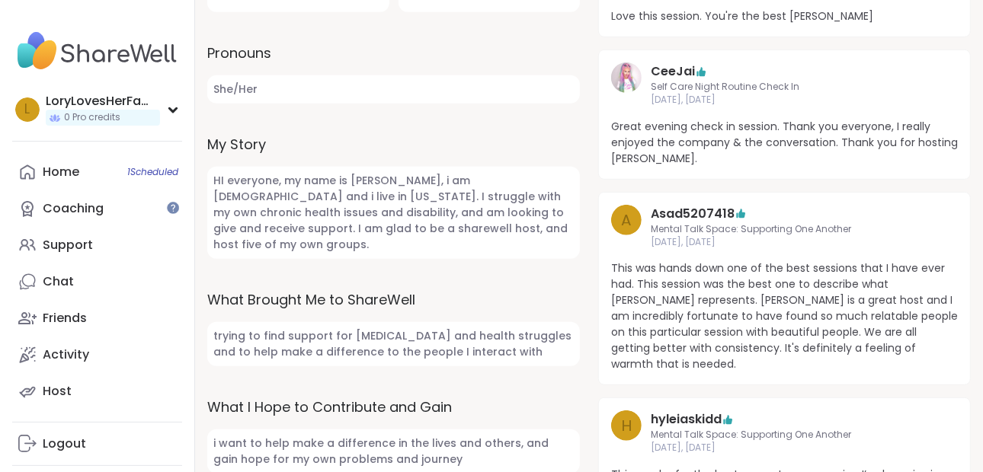
scroll to position [0, 0]
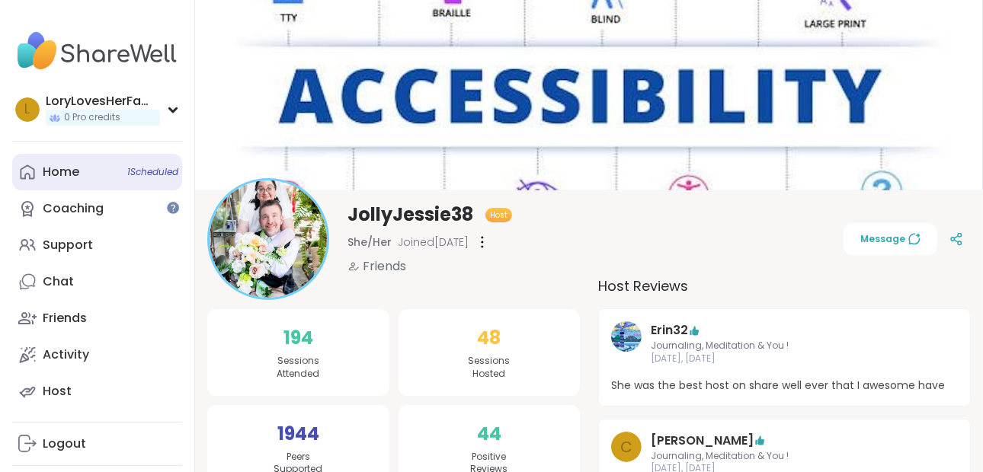
click at [58, 168] on div "Home 1 Scheduled" at bounding box center [61, 172] width 37 height 17
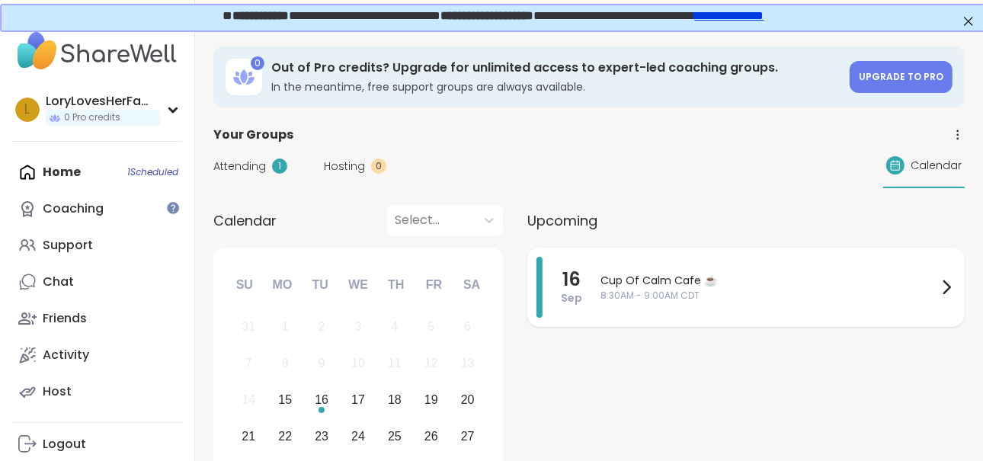
click at [703, 273] on span "Cup Of Calm Cafe ☕️" at bounding box center [768, 281] width 337 height 16
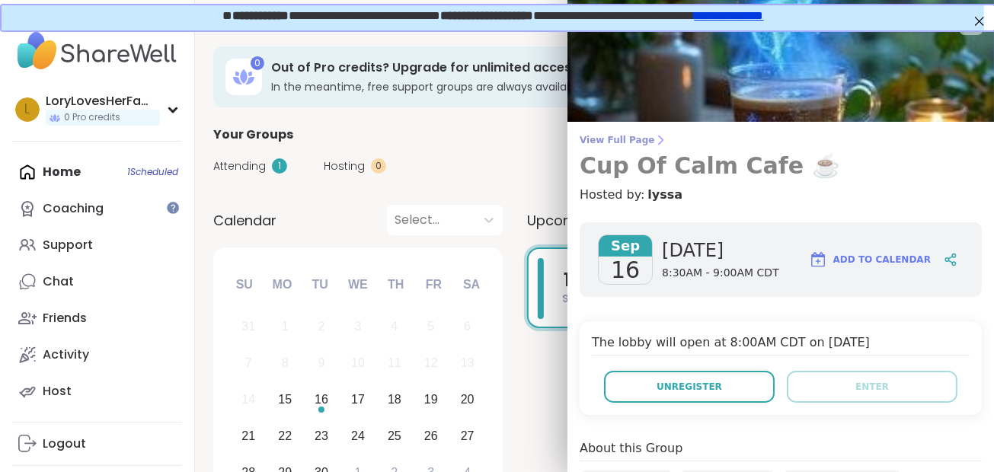
click at [587, 141] on span "View Full Page" at bounding box center [781, 140] width 402 height 12
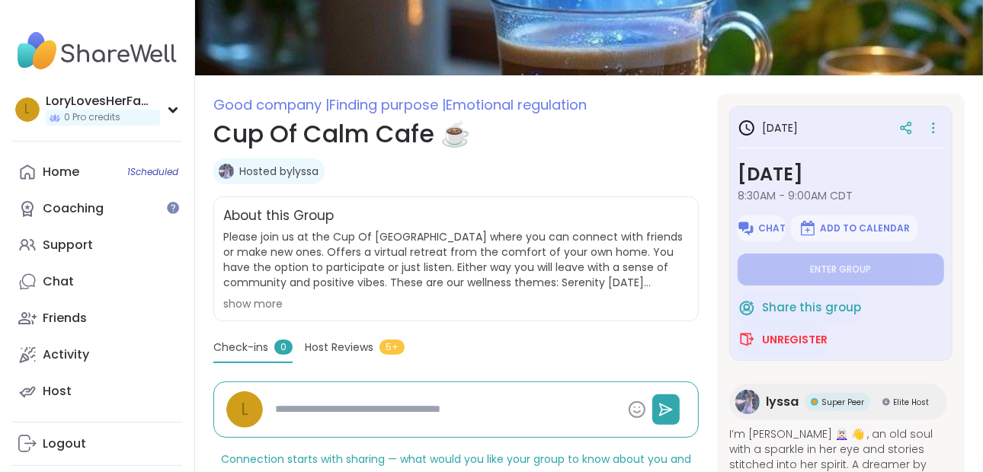
scroll to position [118, 0]
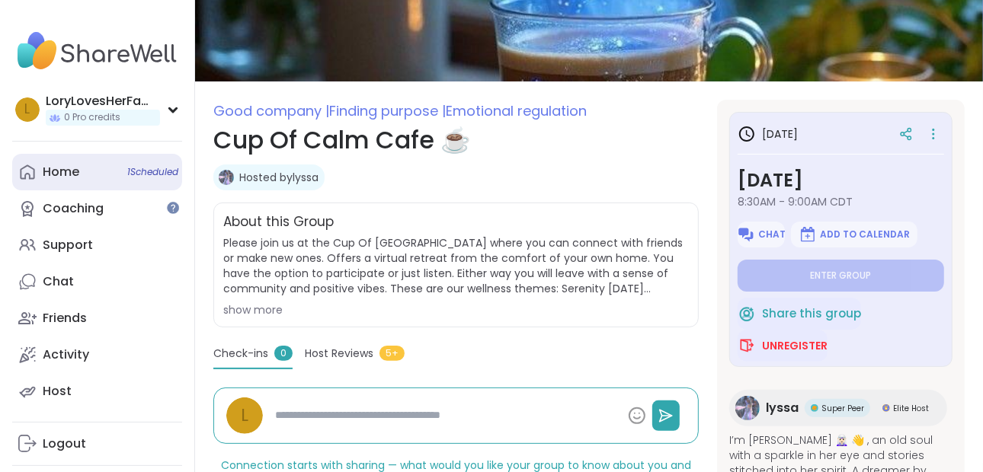
click at [76, 168] on div "Home 1 Scheduled" at bounding box center [61, 172] width 37 height 17
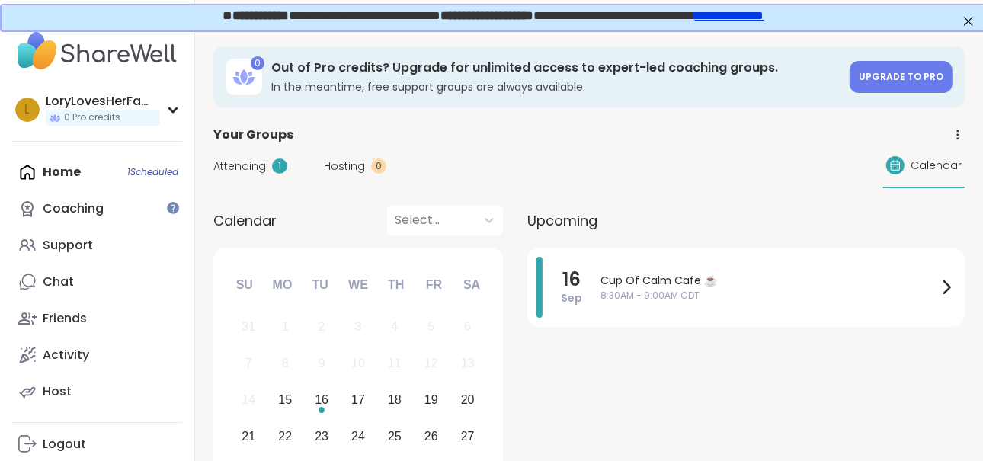
click at [54, 170] on div "Home 1 Scheduled Coaching Support Chat Friends Activity Host" at bounding box center [97, 282] width 170 height 256
click at [104, 56] on img at bounding box center [97, 50] width 170 height 53
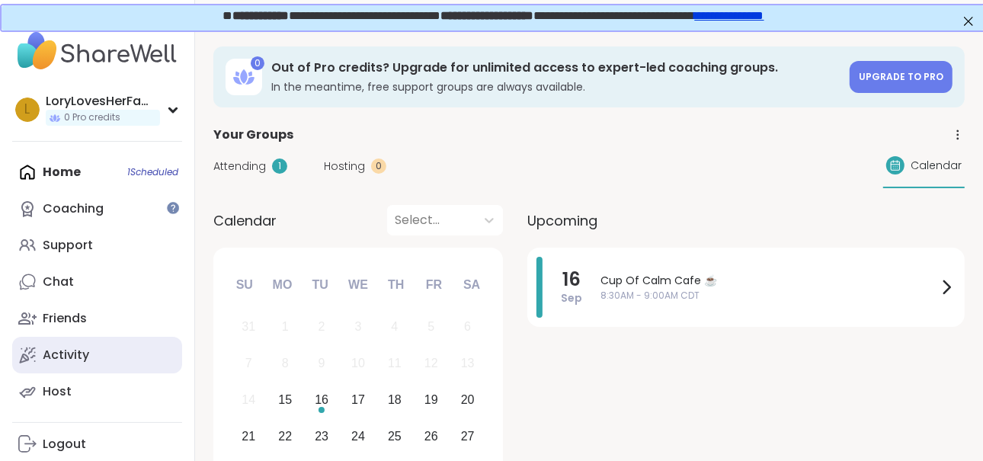
click at [75, 352] on div "Activity" at bounding box center [66, 355] width 46 height 17
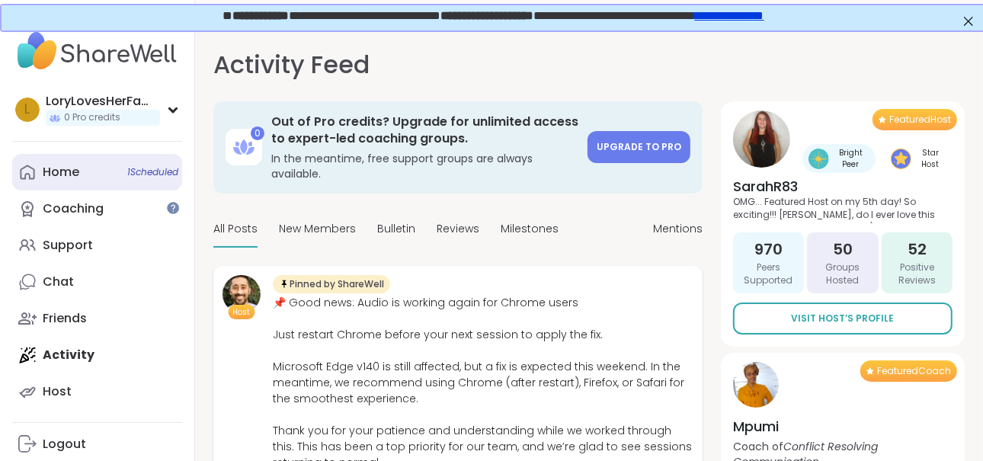
click at [72, 166] on div "Home 1 Scheduled" at bounding box center [61, 172] width 37 height 17
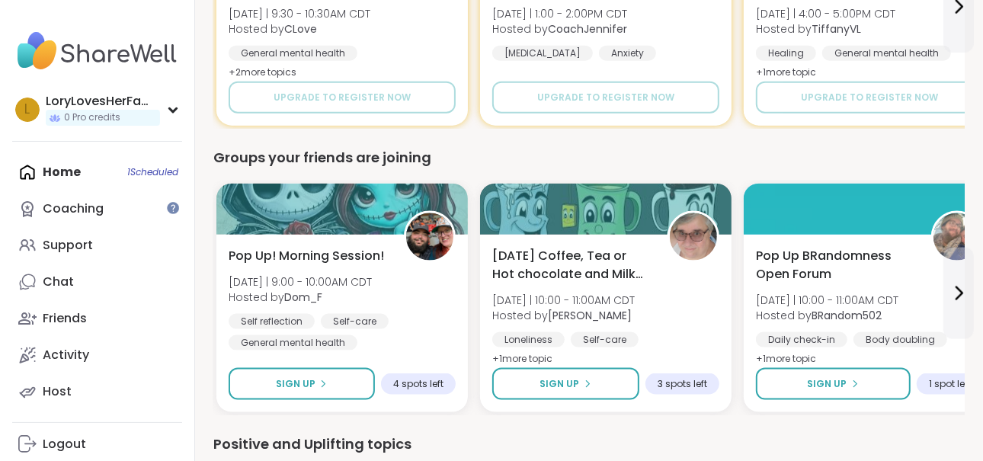
scroll to position [1041, 0]
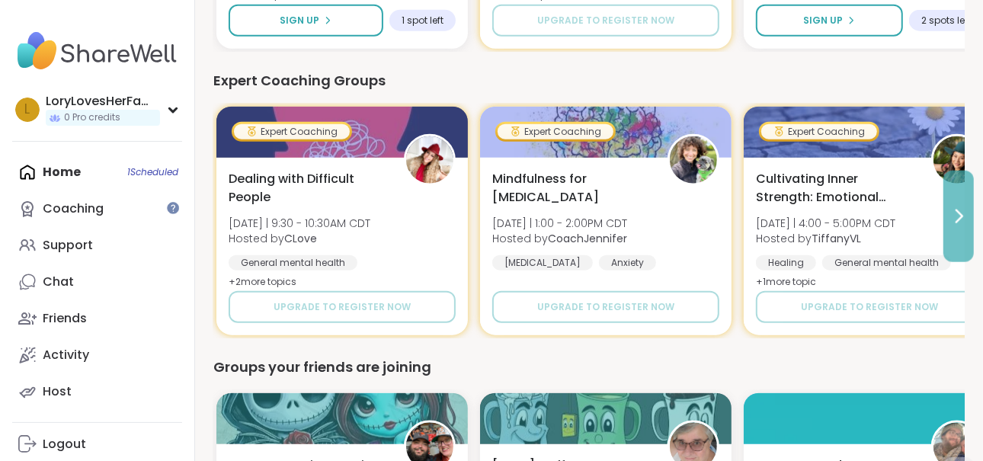
click at [960, 208] on icon at bounding box center [958, 216] width 18 height 18
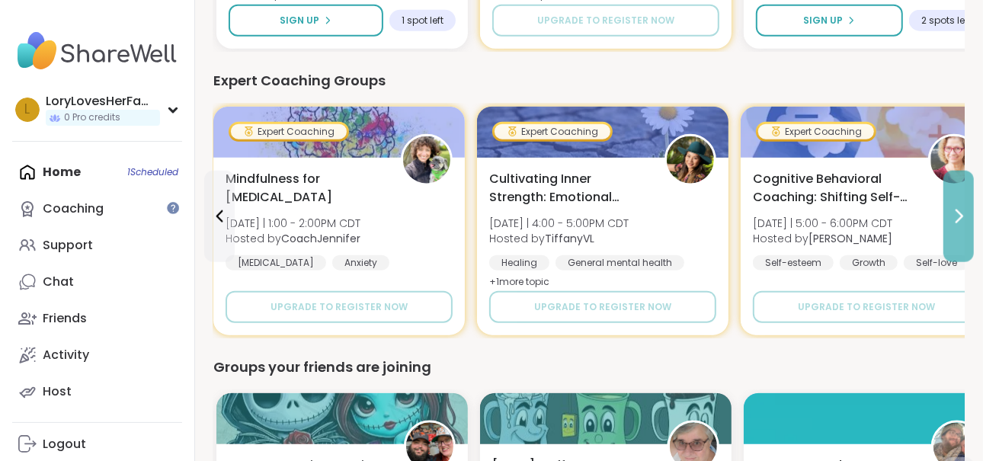
click at [960, 208] on icon at bounding box center [958, 216] width 18 height 18
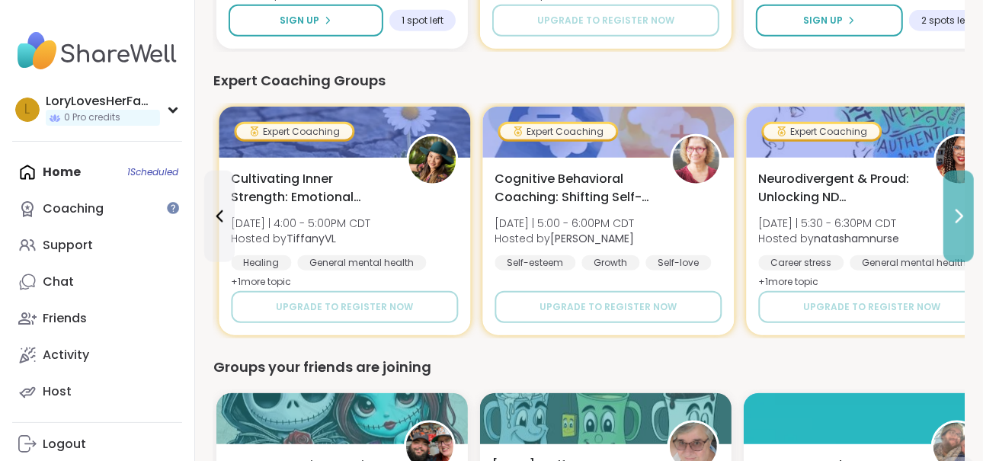
click at [960, 208] on icon at bounding box center [958, 216] width 18 height 18
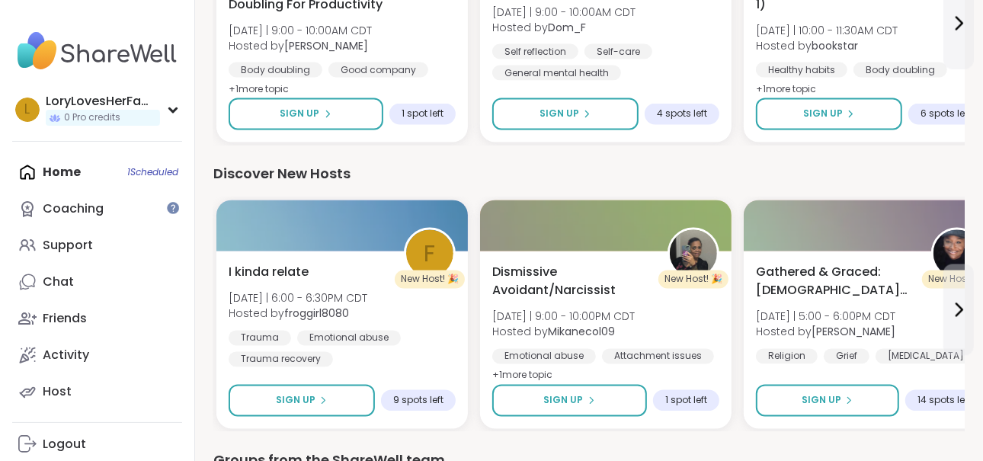
scroll to position [1563, 0]
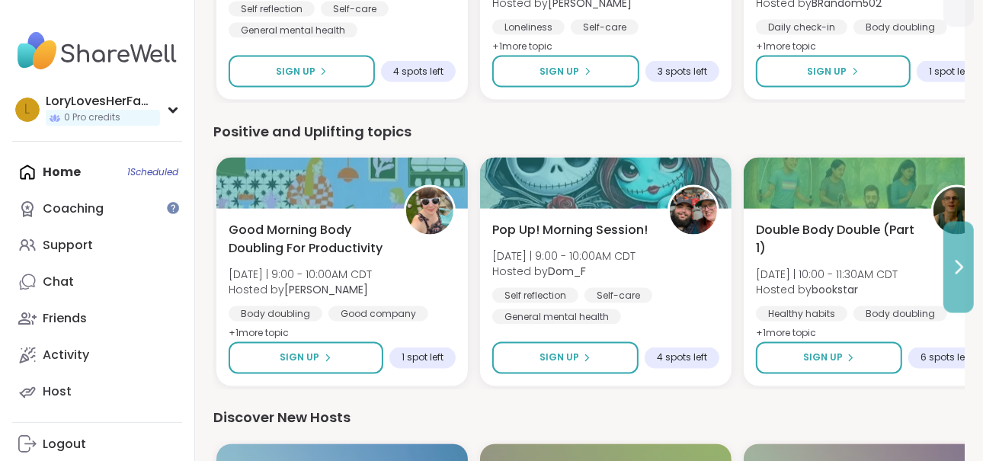
click at [964, 267] on icon at bounding box center [958, 267] width 18 height 18
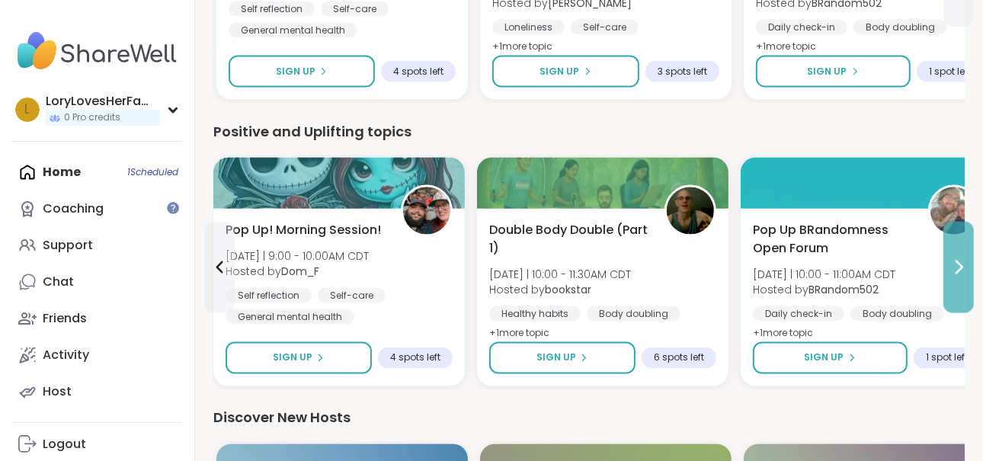
click at [964, 267] on icon at bounding box center [958, 267] width 18 height 18
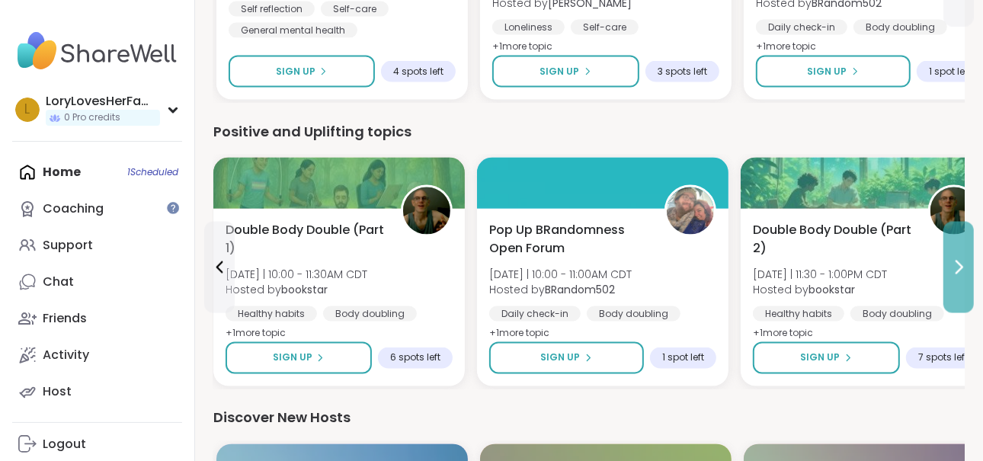
click at [964, 267] on icon at bounding box center [958, 267] width 18 height 18
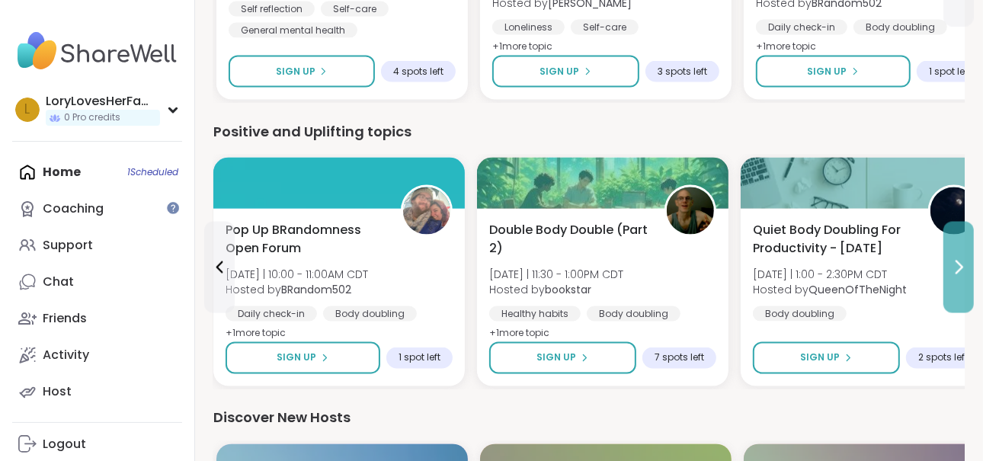
click at [964, 267] on icon at bounding box center [958, 267] width 18 height 18
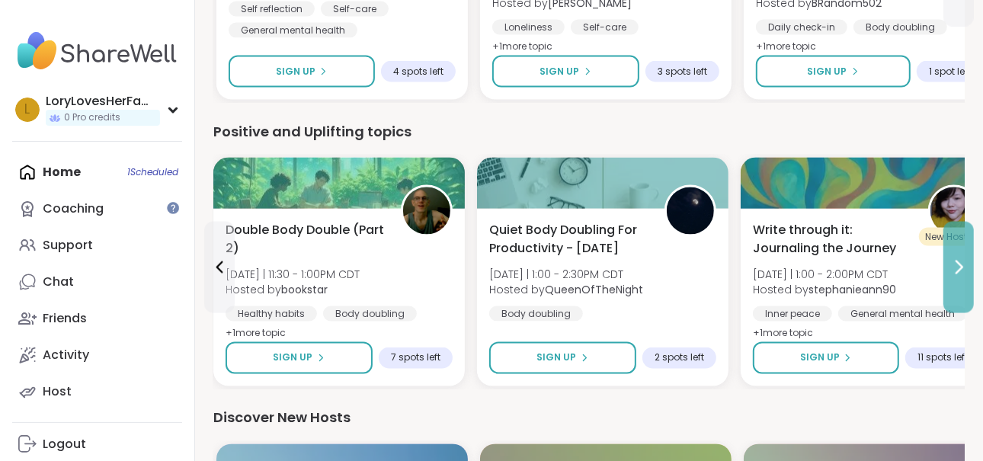
click at [964, 267] on icon at bounding box center [958, 267] width 18 height 18
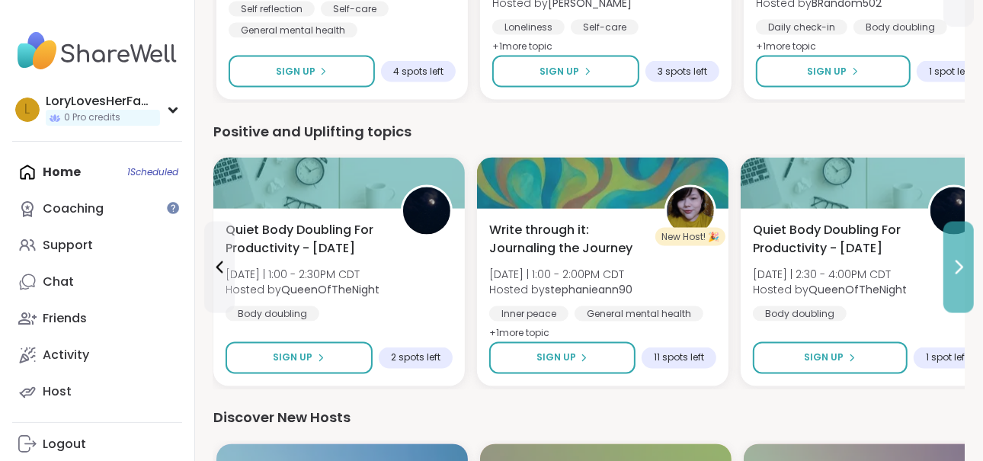
click at [964, 267] on icon at bounding box center [958, 267] width 18 height 18
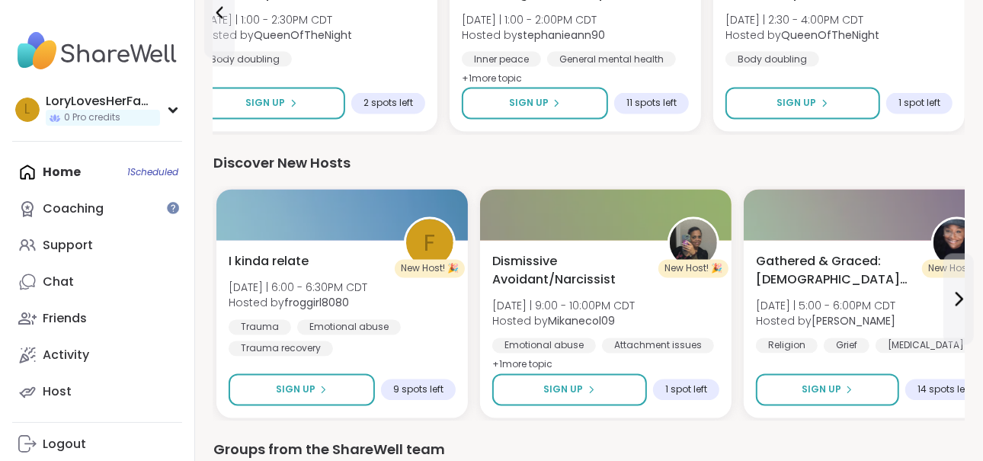
scroll to position [1846, 0]
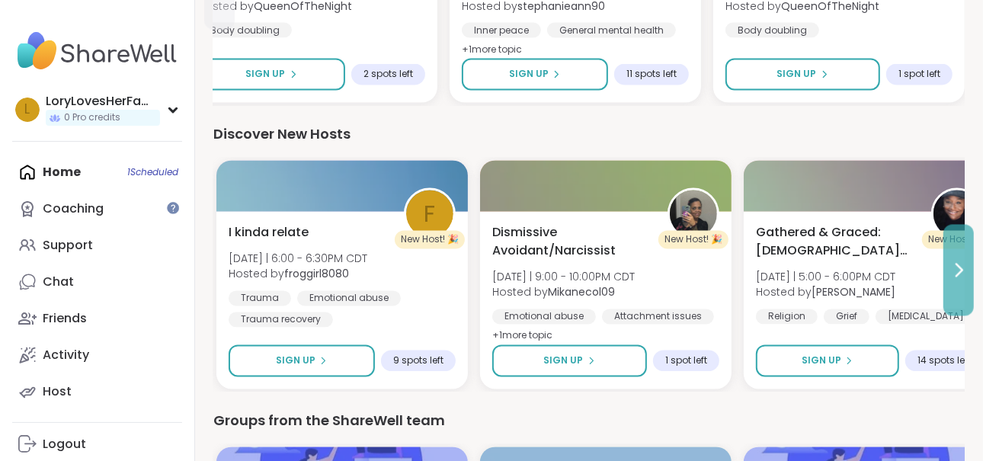
click at [957, 281] on button at bounding box center [958, 270] width 30 height 91
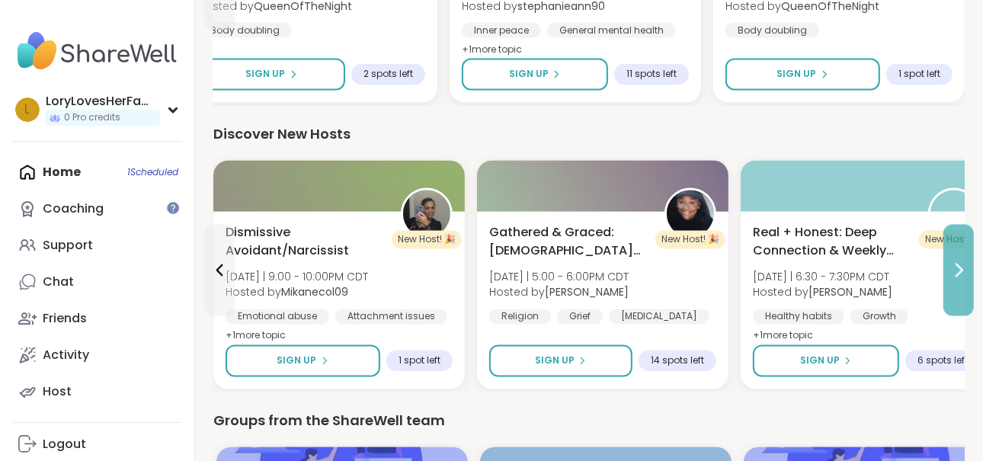
click at [957, 281] on button at bounding box center [958, 270] width 30 height 91
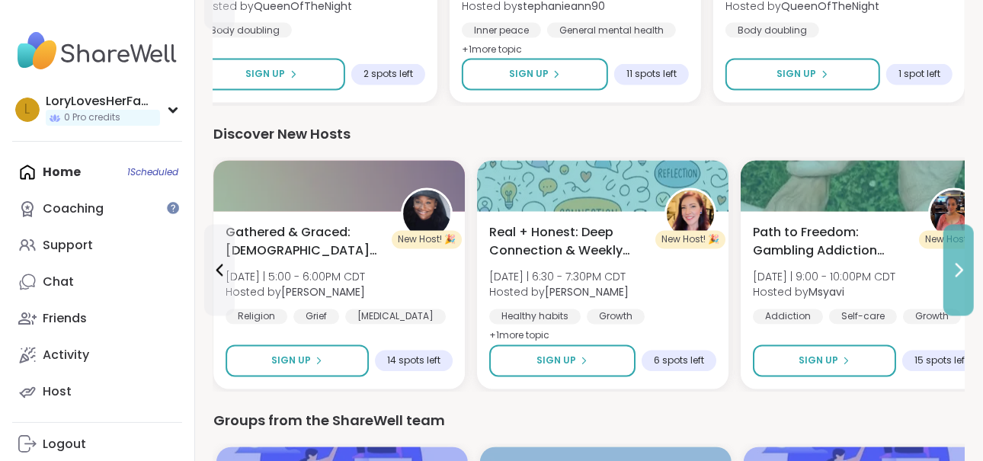
click at [957, 281] on button at bounding box center [958, 270] width 30 height 91
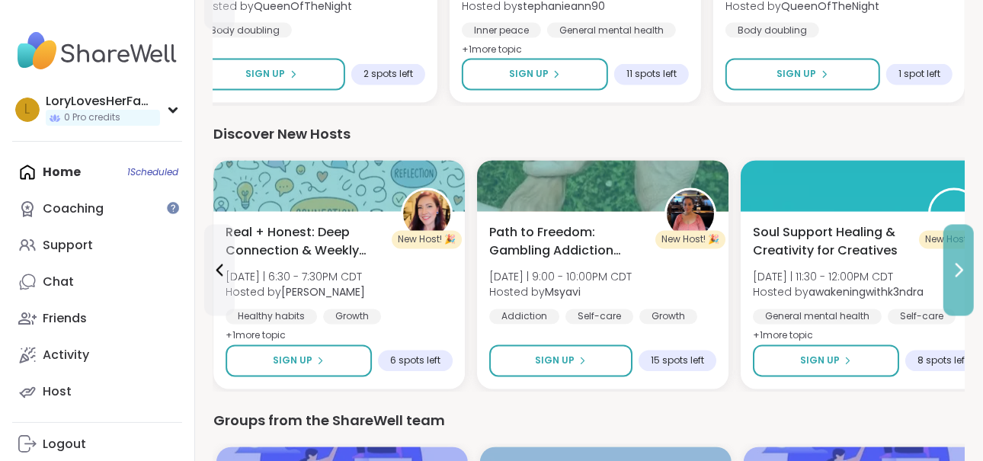
click at [957, 281] on button at bounding box center [958, 270] width 30 height 91
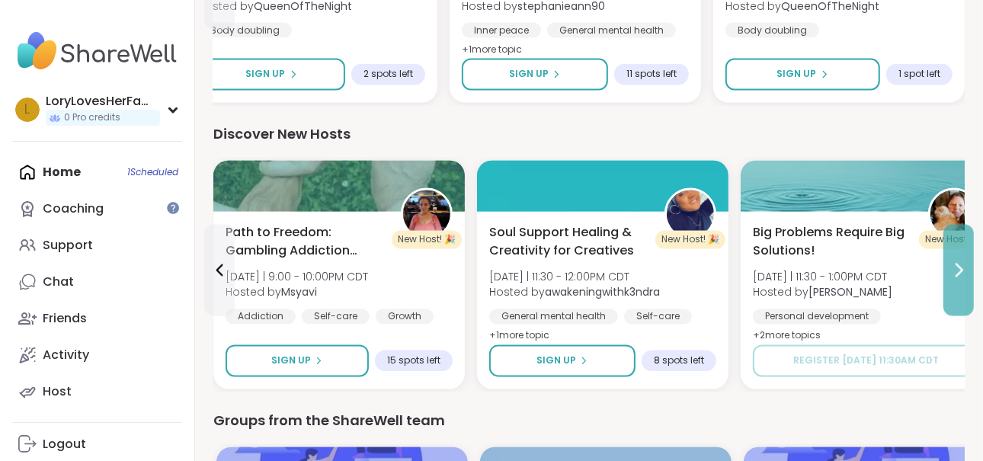
click at [957, 281] on button at bounding box center [958, 270] width 30 height 91
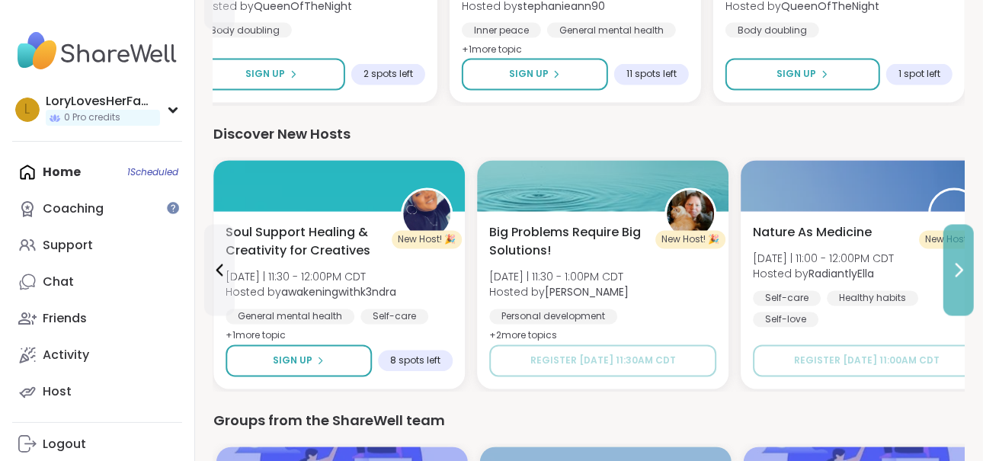
click at [957, 281] on button at bounding box center [958, 270] width 30 height 91
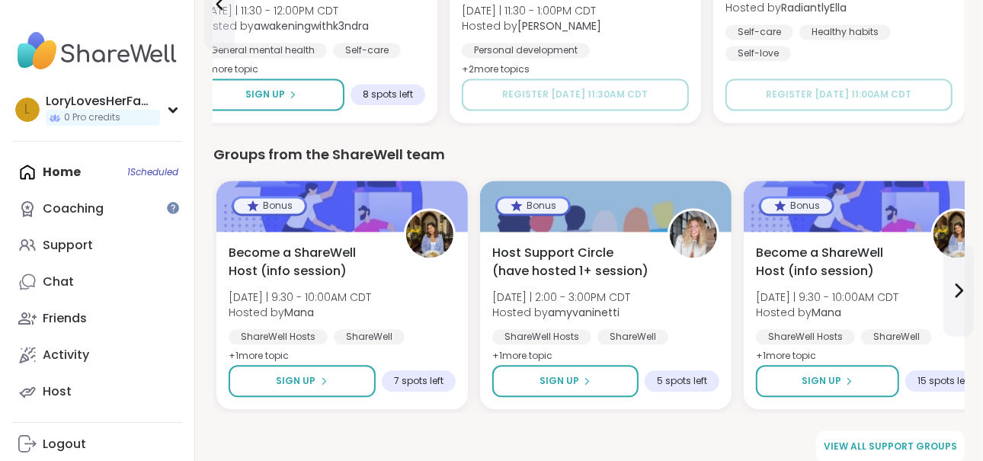
scroll to position [2116, 0]
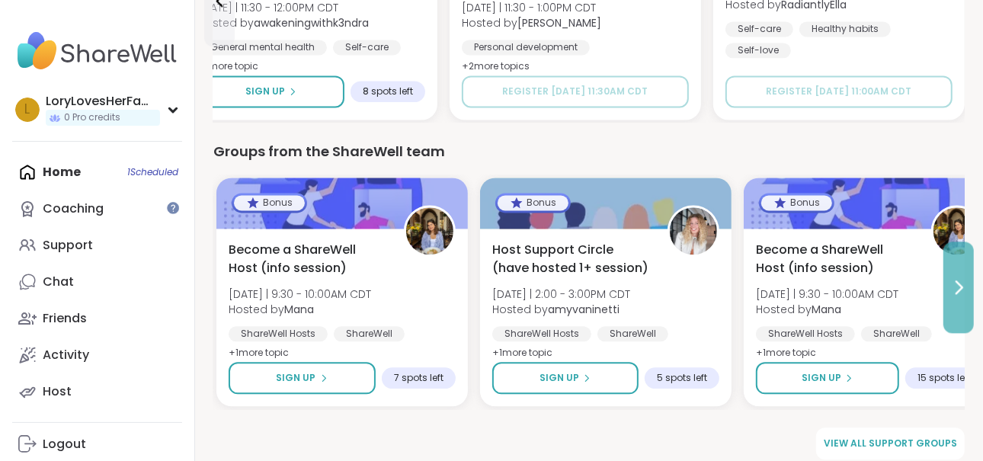
click at [960, 286] on icon at bounding box center [959, 287] width 6 height 12
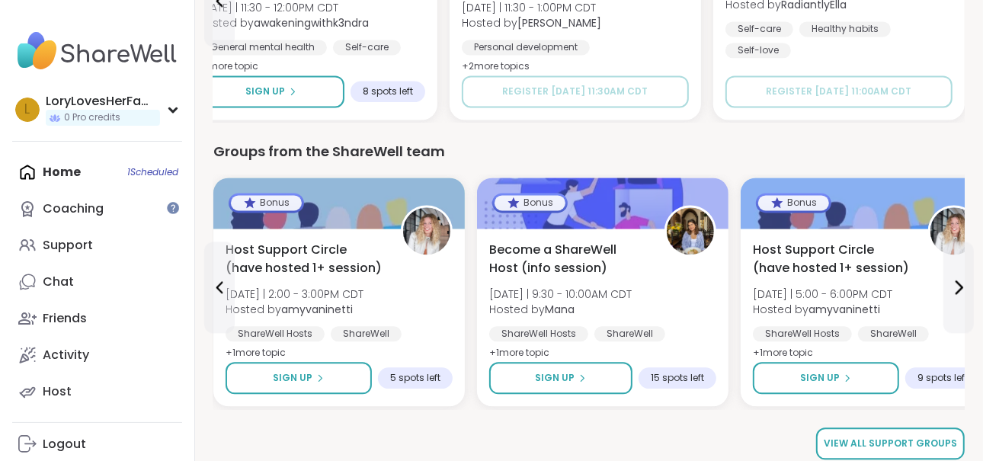
click at [932, 437] on span "View all support groups" at bounding box center [890, 444] width 133 height 14
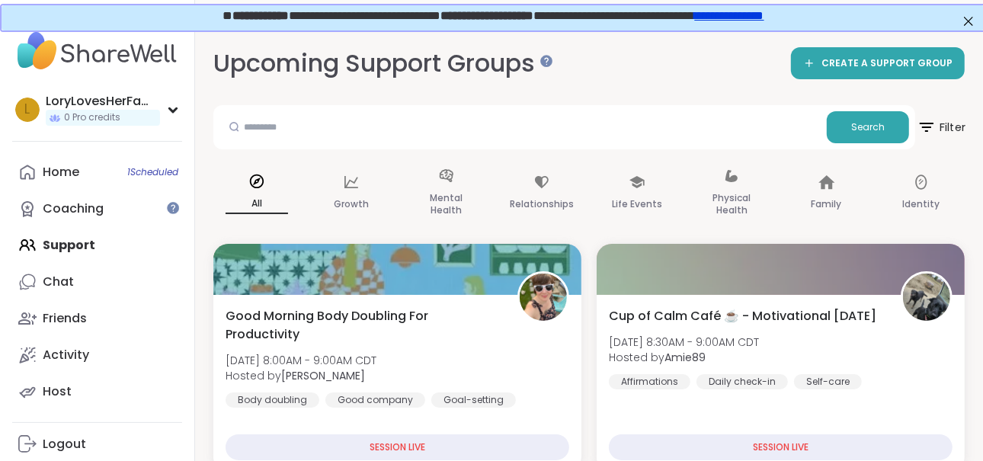
click at [940, 126] on span "Filter" at bounding box center [941, 127] width 49 height 38
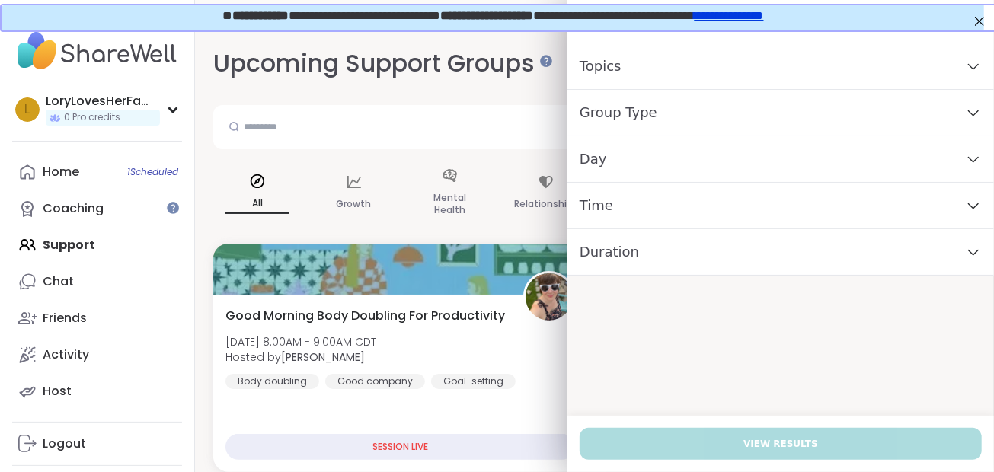
click at [591, 172] on div "Day" at bounding box center [781, 159] width 427 height 46
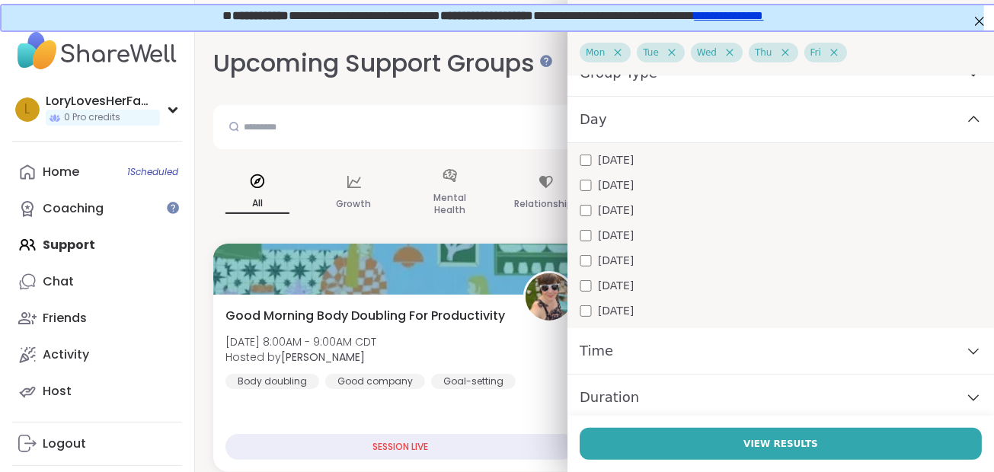
scroll to position [117, 0]
click at [965, 351] on icon at bounding box center [973, 348] width 17 height 11
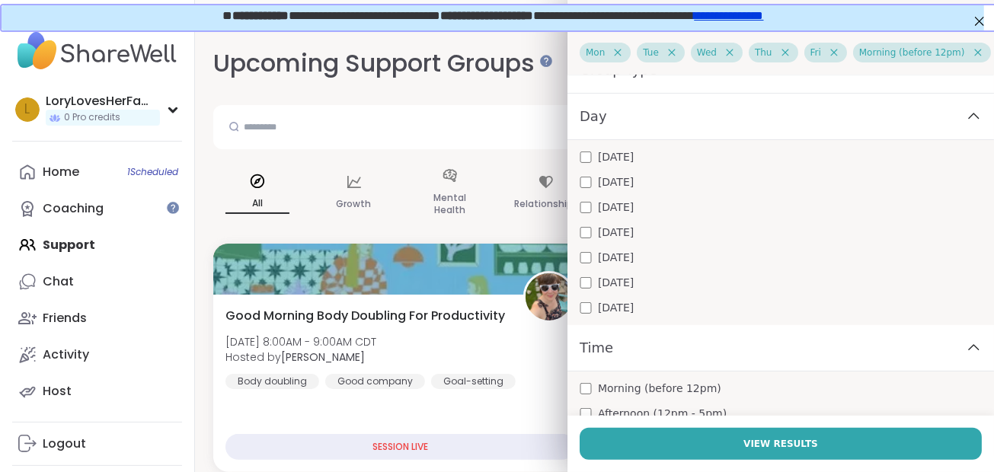
drag, startPoint x: 968, startPoint y: 258, endPoint x: 977, endPoint y: 264, distance: 10.4
click at [972, 264] on div "Filters Selected filters ( 6 ) Clear All Mon Tue Wed Thu Fri Morning (before 12…" at bounding box center [781, 236] width 427 height 472
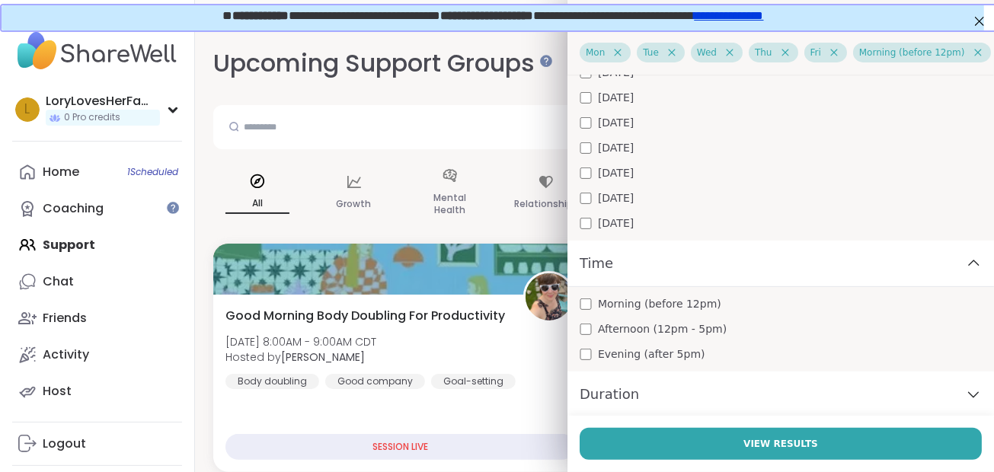
scroll to position [228, 0]
click at [965, 394] on icon at bounding box center [973, 394] width 17 height 11
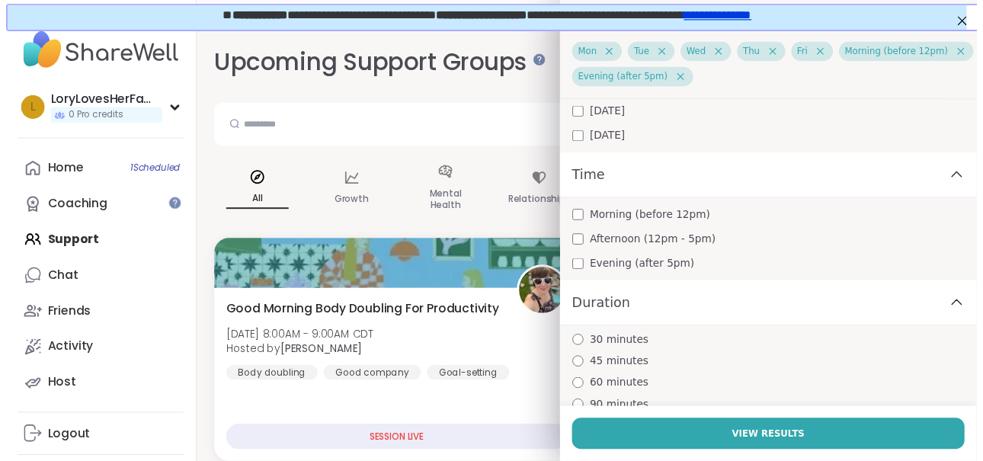
scroll to position [322, 0]
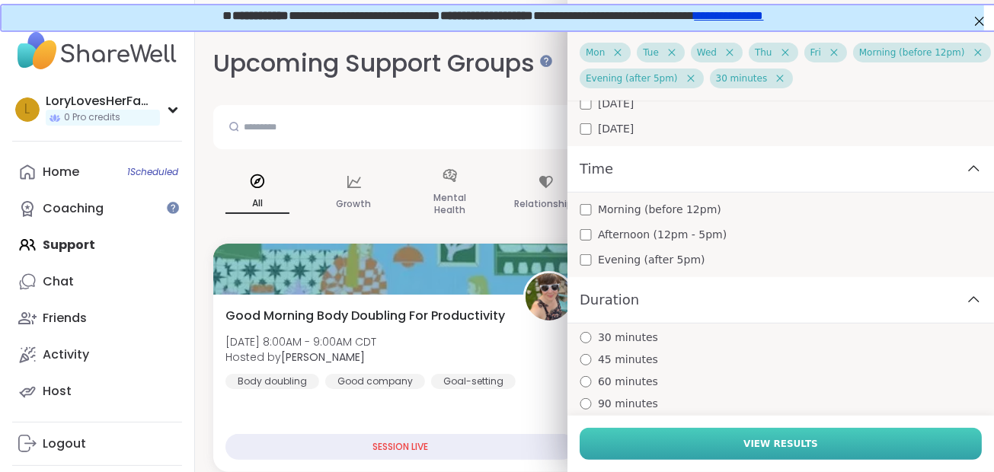
click at [722, 441] on button "View Results" at bounding box center [781, 444] width 402 height 32
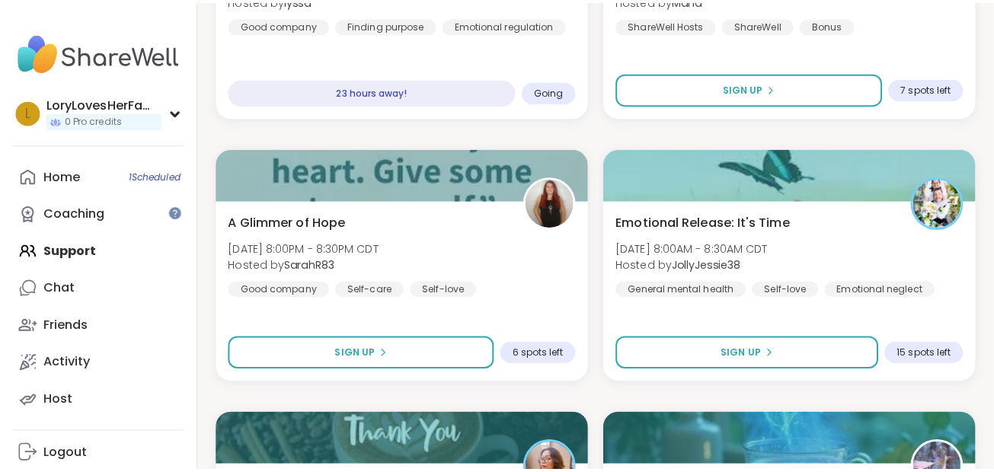
scroll to position [938, 0]
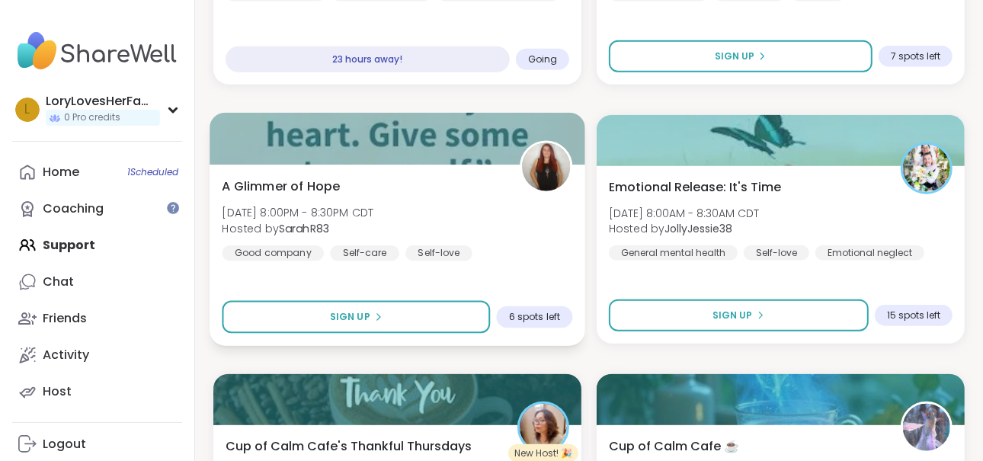
click at [405, 259] on div "Self-love" at bounding box center [438, 252] width 67 height 15
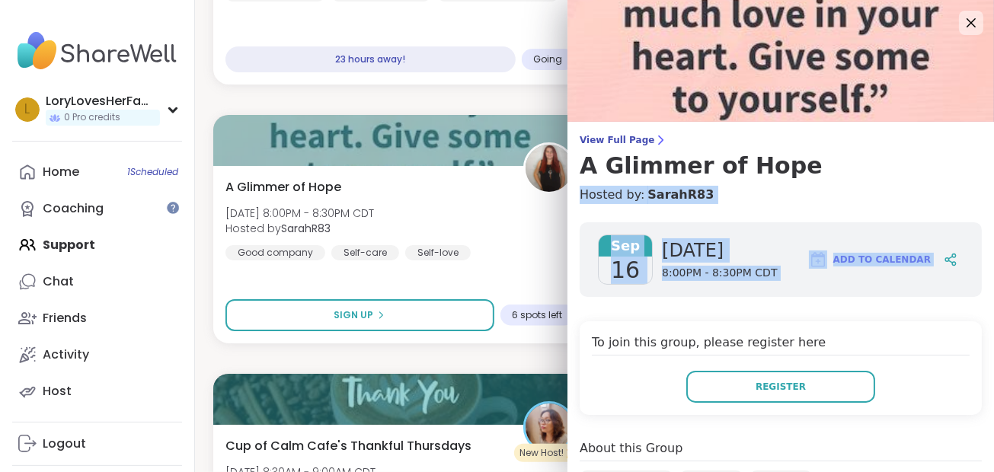
drag, startPoint x: 971, startPoint y: 184, endPoint x: 973, endPoint y: 226, distance: 42.0
click at [973, 226] on div "View Full Page A Glimmer of Hope Hosted by: SarahR83 [DATE] [DATE] 8:00PM - 8:3…" at bounding box center [781, 236] width 427 height 472
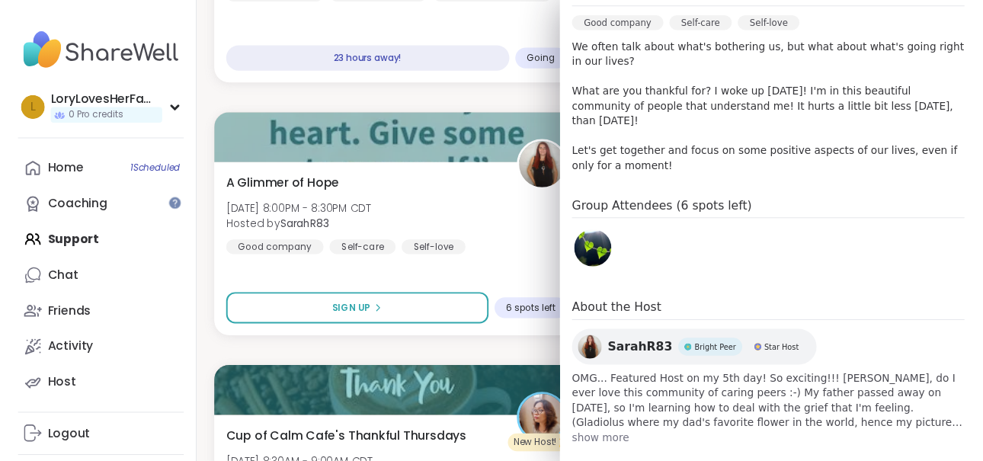
scroll to position [458, 0]
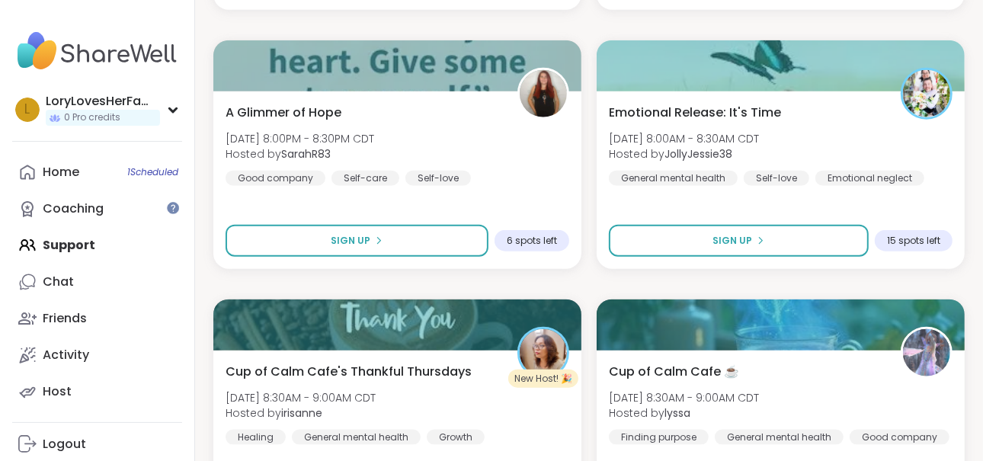
scroll to position [1153, 0]
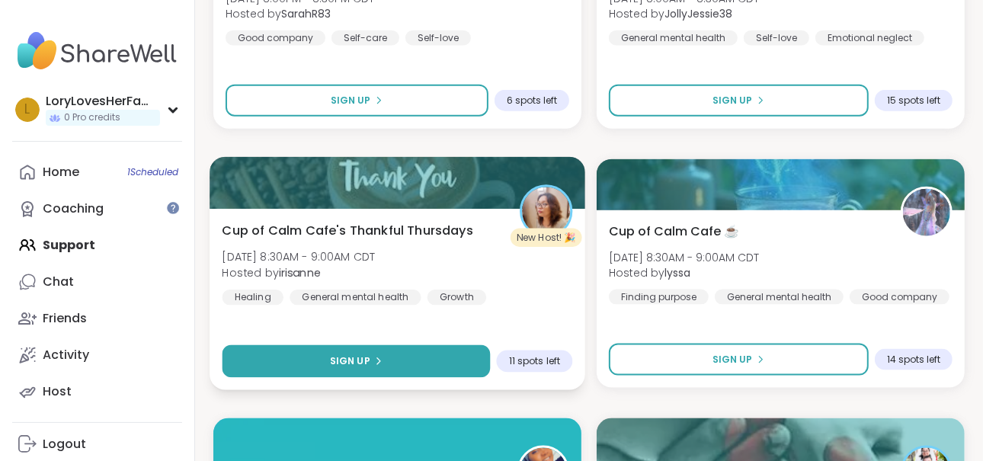
click at [384, 355] on button "Sign Up" at bounding box center [356, 361] width 268 height 33
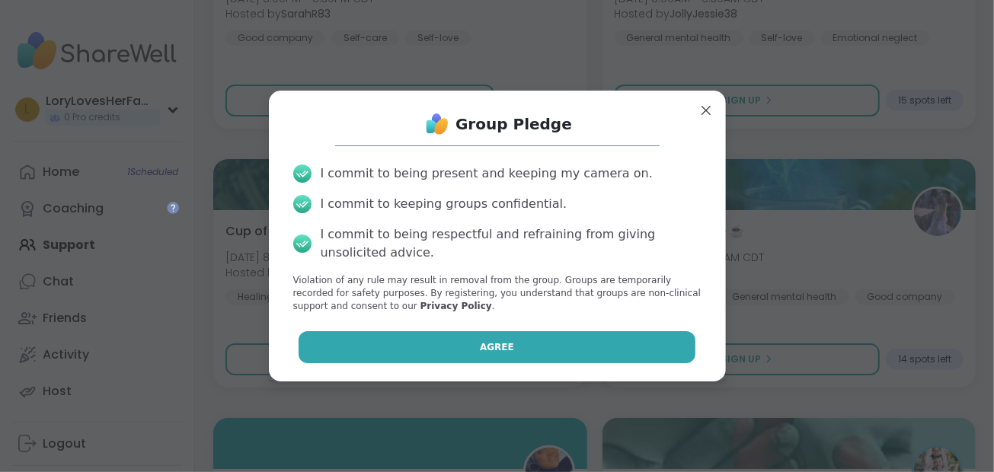
click at [490, 350] on span "Agree" at bounding box center [497, 348] width 34 height 14
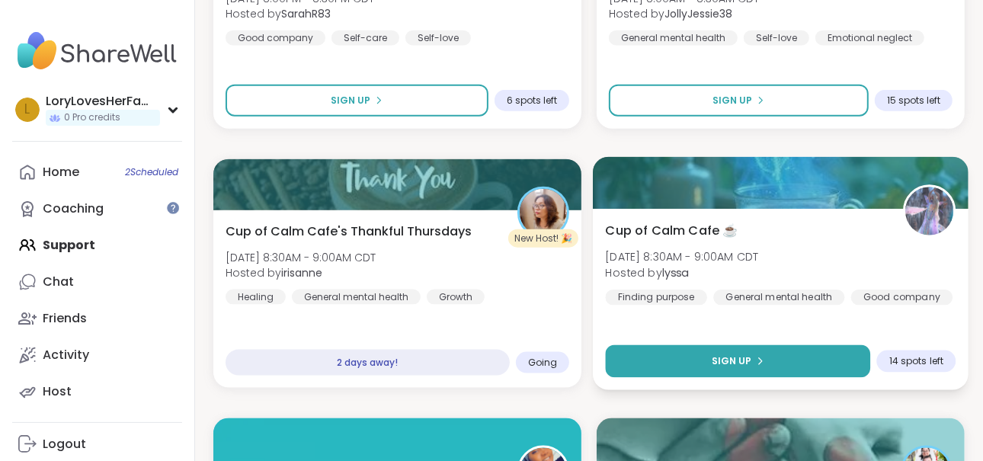
click at [748, 357] on span "Sign Up" at bounding box center [732, 361] width 40 height 14
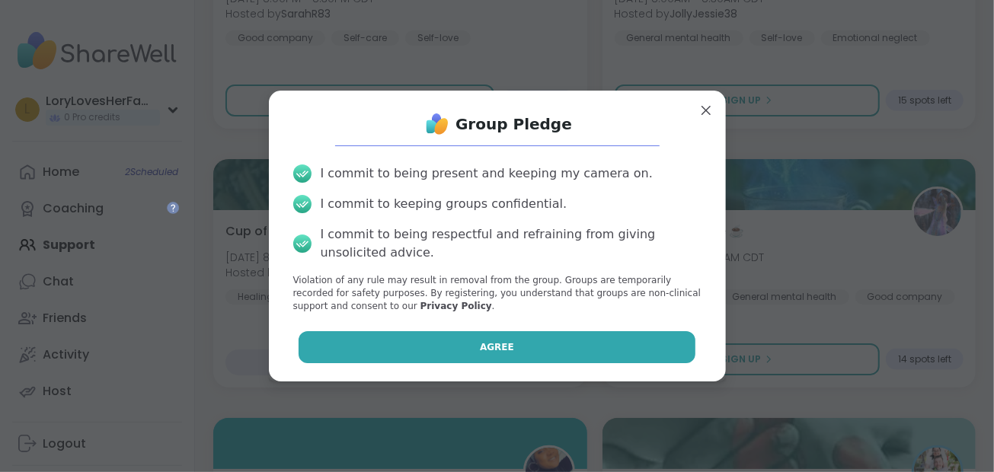
click at [626, 359] on button "Agree" at bounding box center [497, 347] width 397 height 32
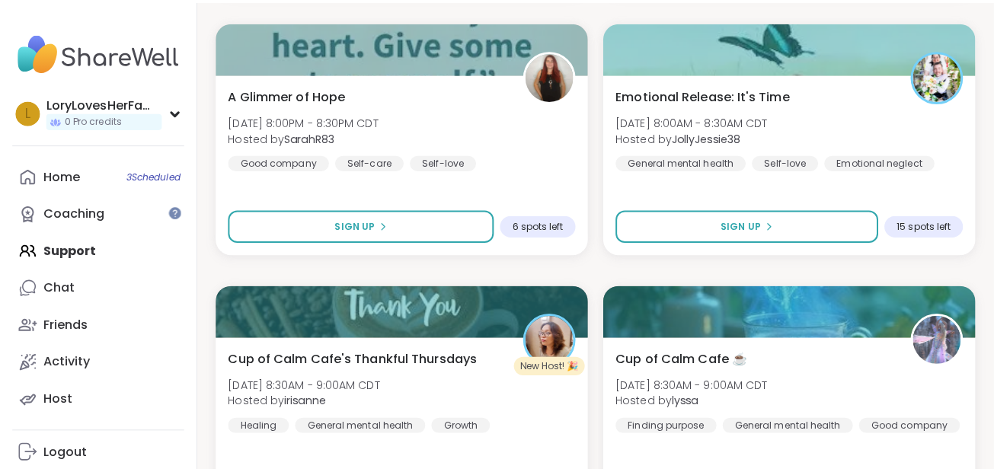
scroll to position [1026, 0]
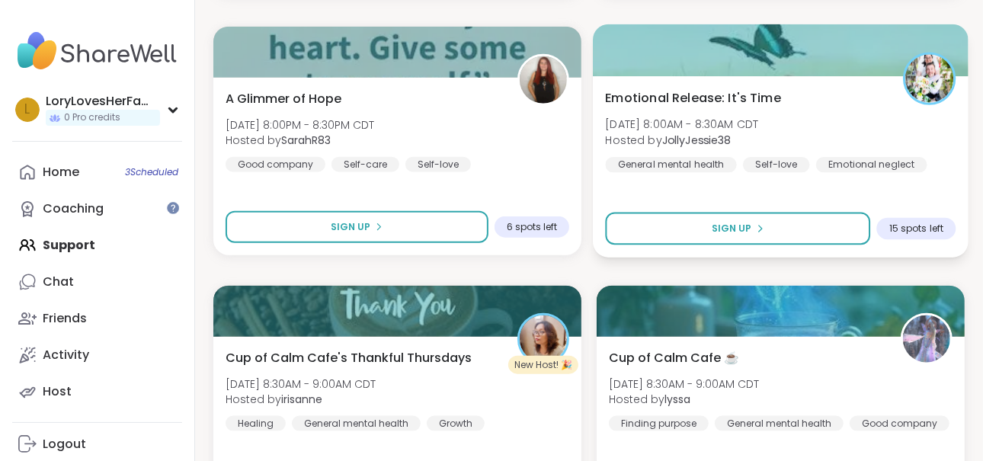
click at [901, 167] on div "Emotional neglect" at bounding box center [871, 164] width 111 height 15
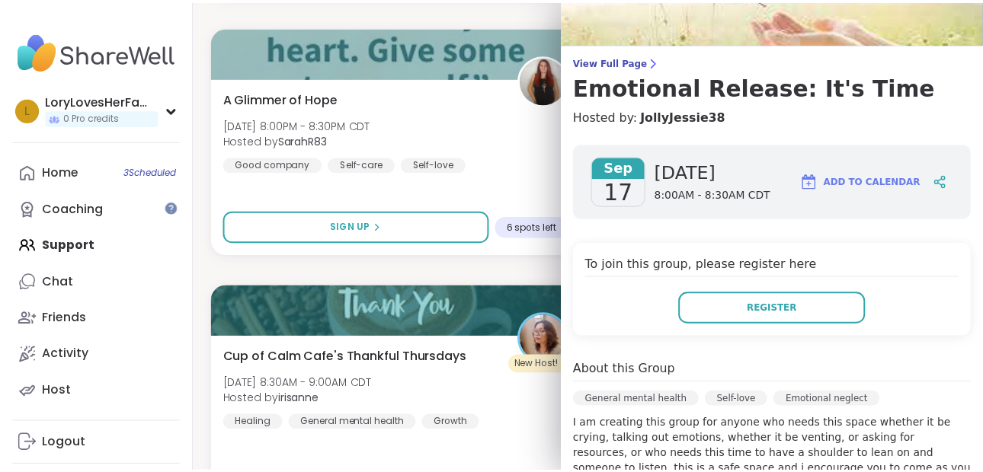
scroll to position [0, 0]
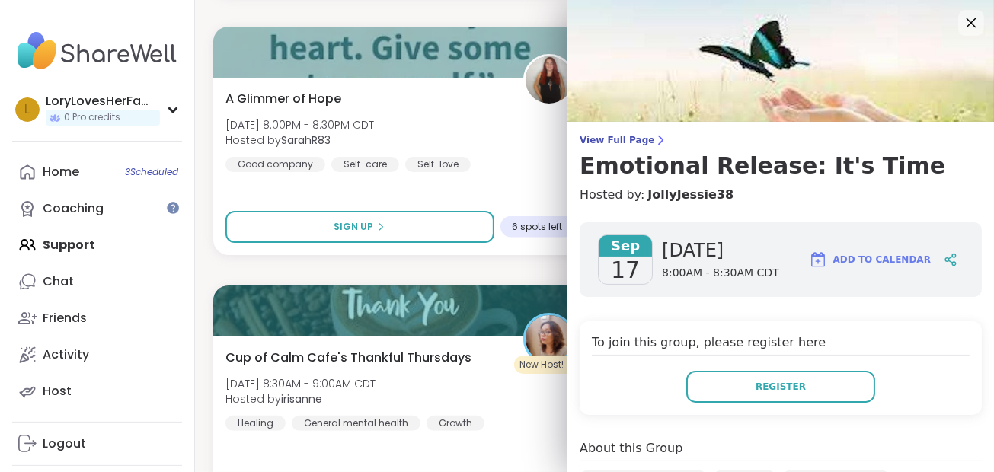
click at [962, 25] on icon at bounding box center [971, 22] width 19 height 19
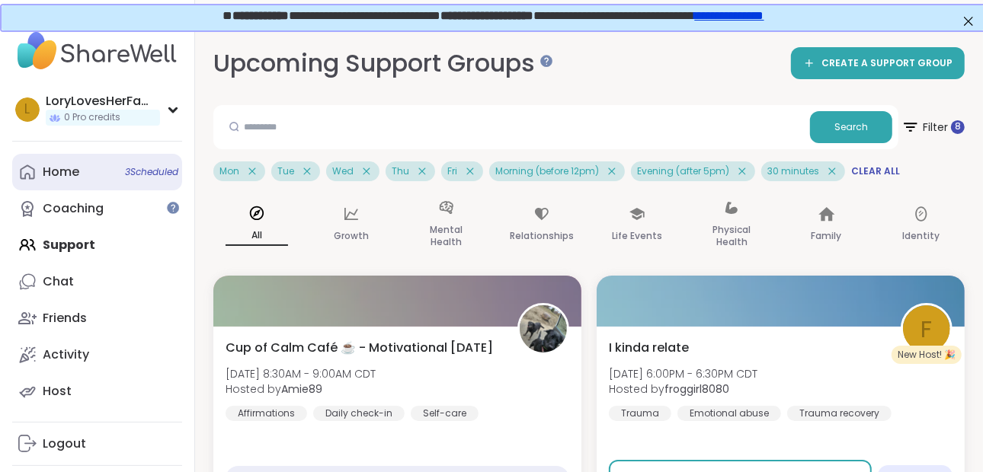
click at [55, 171] on div "Home 3 Scheduled" at bounding box center [61, 172] width 37 height 17
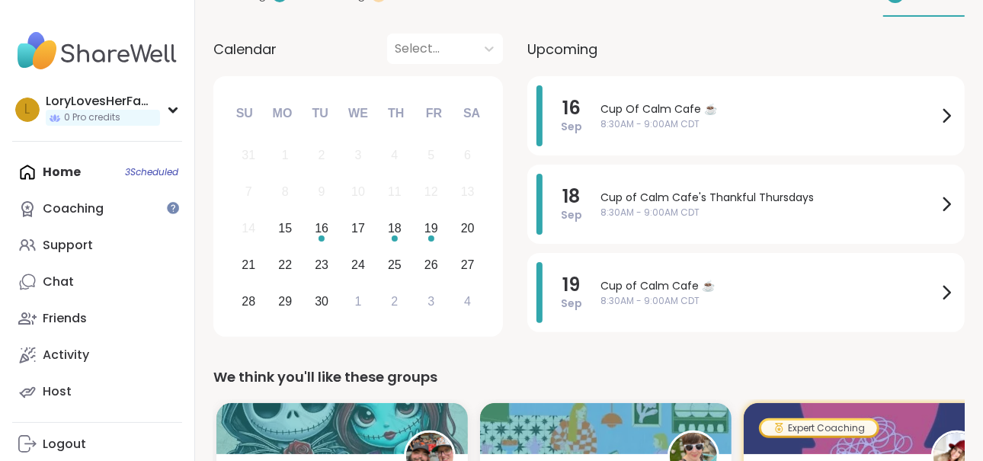
scroll to position [174, 0]
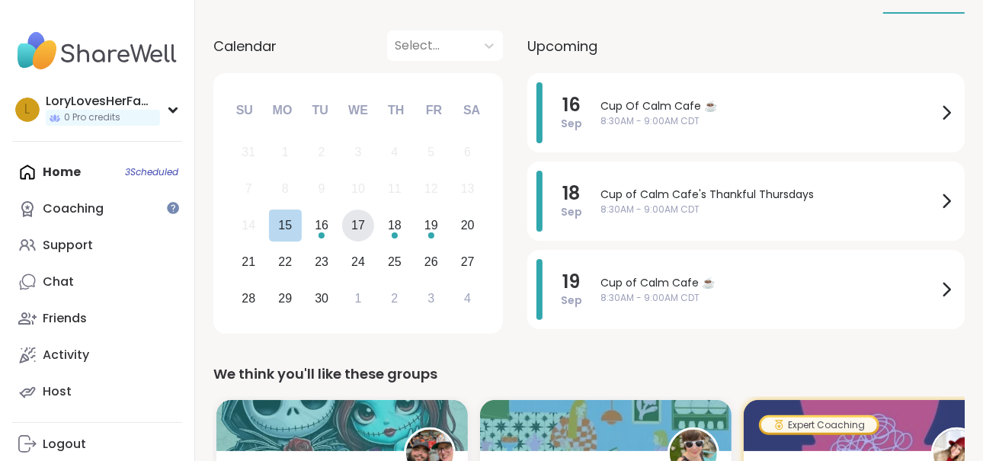
click at [357, 229] on div "17" at bounding box center [358, 225] width 14 height 21
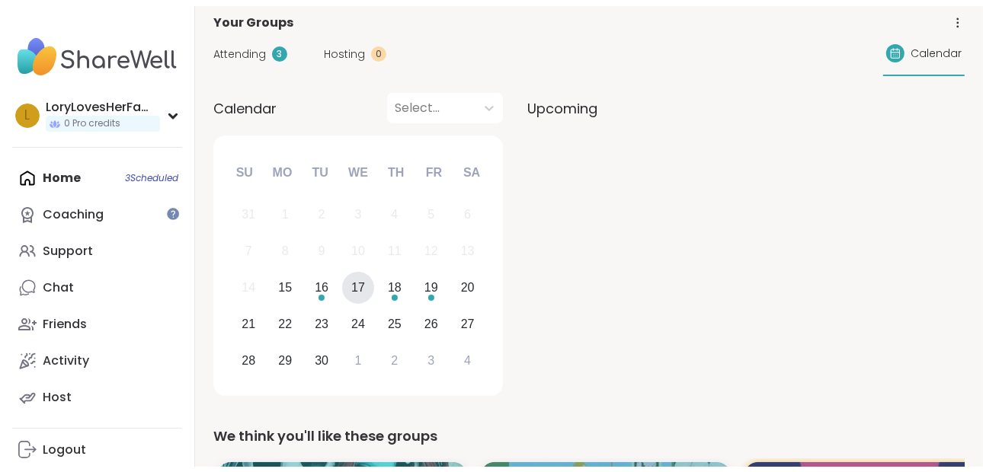
scroll to position [102, 0]
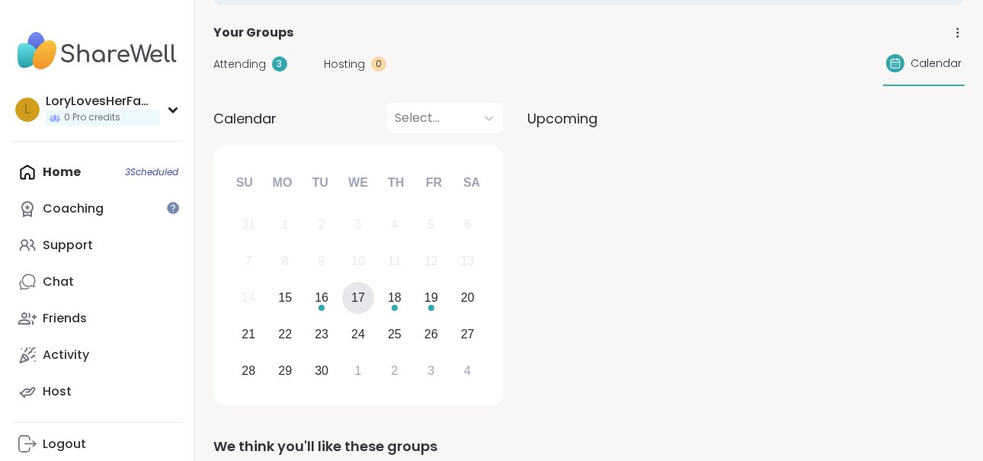
click at [74, 168] on div "Home 3 Scheduled Coaching Support Chat Friends Activity Host" at bounding box center [97, 282] width 170 height 256
click at [136, 170] on div "Home 3 Scheduled Coaching Support Chat Friends Activity Host" at bounding box center [97, 282] width 170 height 256
click at [59, 170] on div "Home 3 Scheduled Coaching Support Chat Friends Activity Host" at bounding box center [97, 282] width 170 height 256
click at [959, 57] on span "Calendar" at bounding box center [936, 64] width 51 height 16
click at [940, 59] on span "Calendar" at bounding box center [936, 64] width 51 height 16
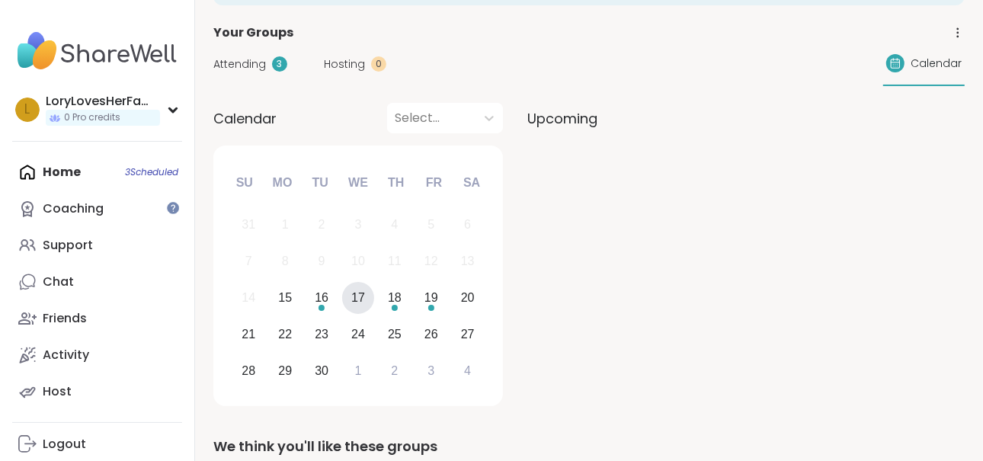
click at [560, 120] on span "Upcoming" at bounding box center [562, 118] width 70 height 21
click at [423, 117] on div at bounding box center [431, 117] width 73 height 21
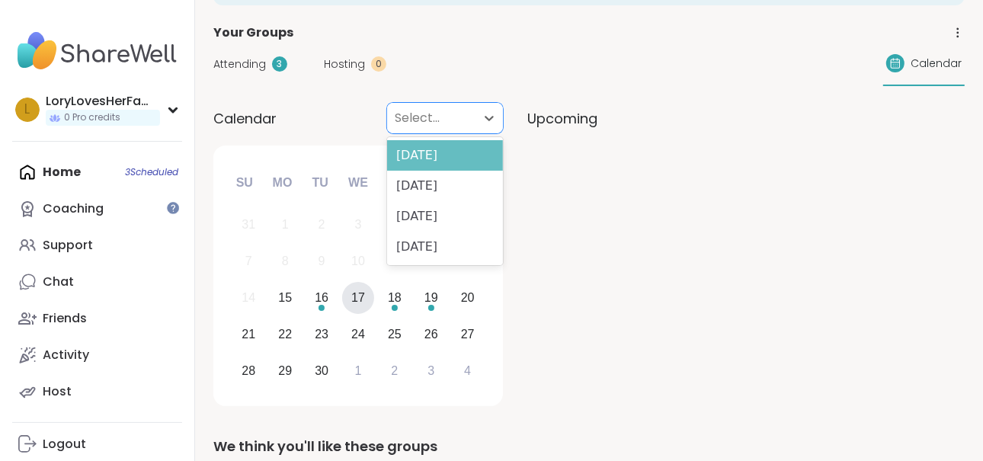
click at [469, 151] on div "[DATE]" at bounding box center [445, 155] width 116 height 30
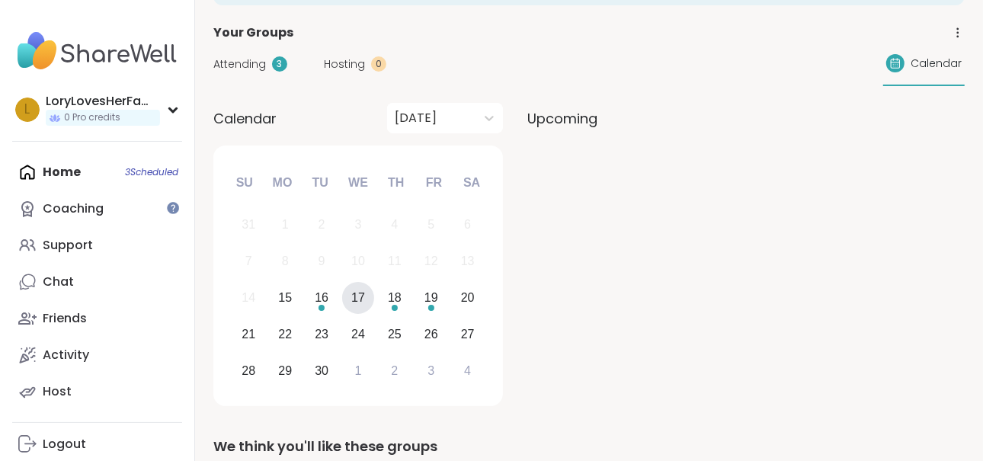
click at [360, 294] on div "17" at bounding box center [358, 297] width 14 height 21
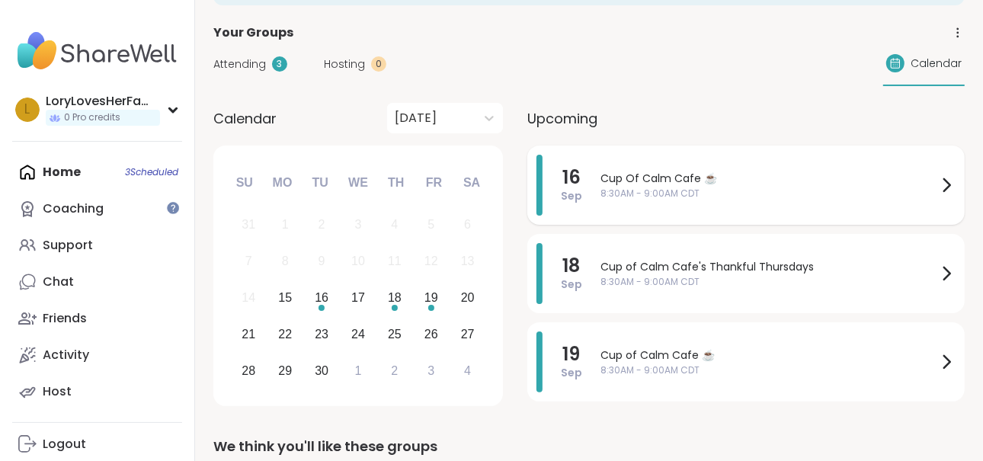
click at [667, 187] on span "8:30AM - 9:00AM CDT" at bounding box center [768, 194] width 337 height 14
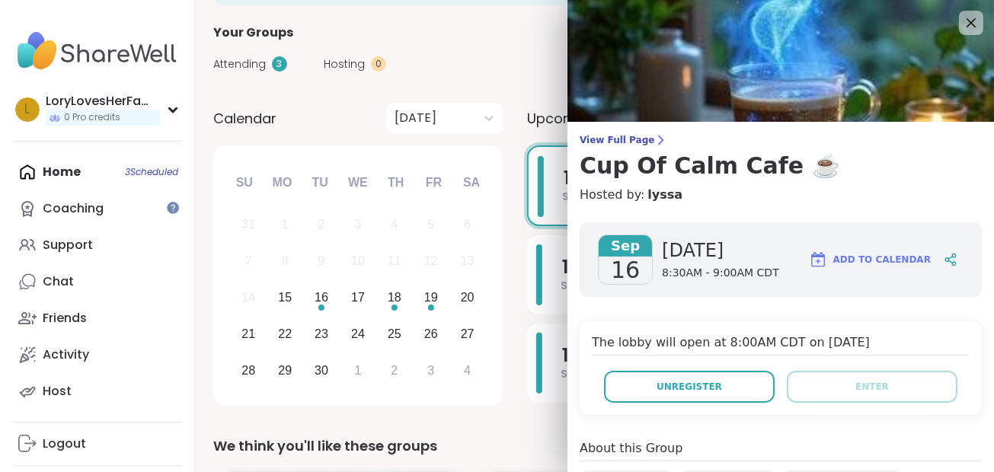
click at [604, 131] on div "View Full Page Cup Of Calm Cafe ☕️ Hosted by: lyssa [DATE] [DATE] 8:30AM - 9:00…" at bounding box center [781, 474] width 427 height 948
click at [604, 137] on span "View Full Page" at bounding box center [781, 140] width 402 height 12
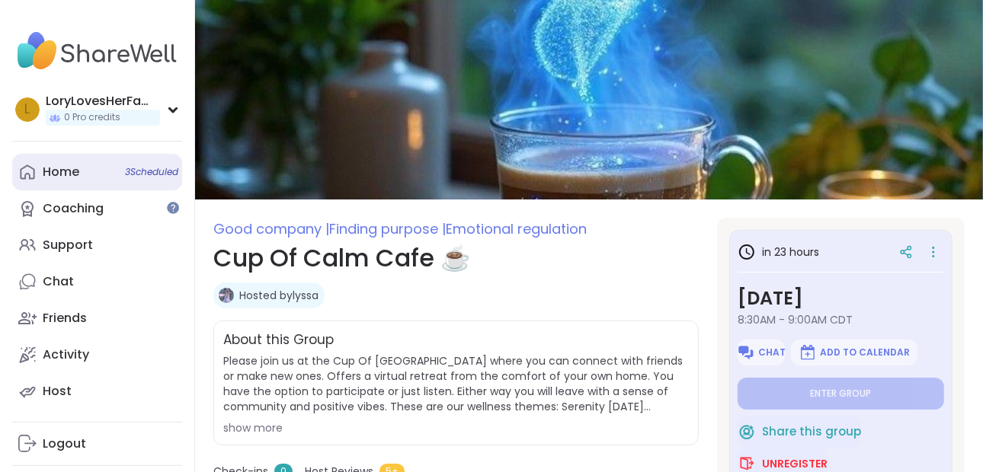
click at [64, 174] on div "Home 3 Scheduled" at bounding box center [61, 172] width 37 height 17
type textarea "*"
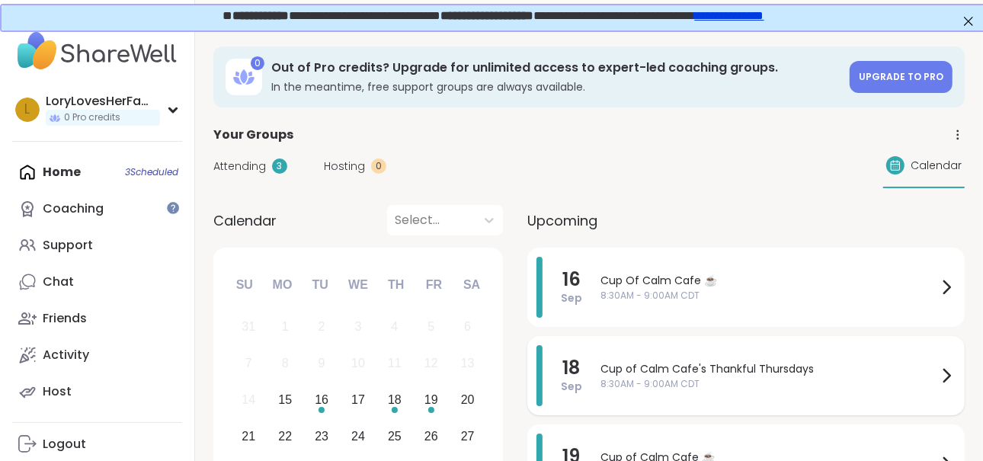
click at [609, 374] on span "Cup of Calm Cafe's Thankful Thursdays" at bounding box center [768, 369] width 337 height 16
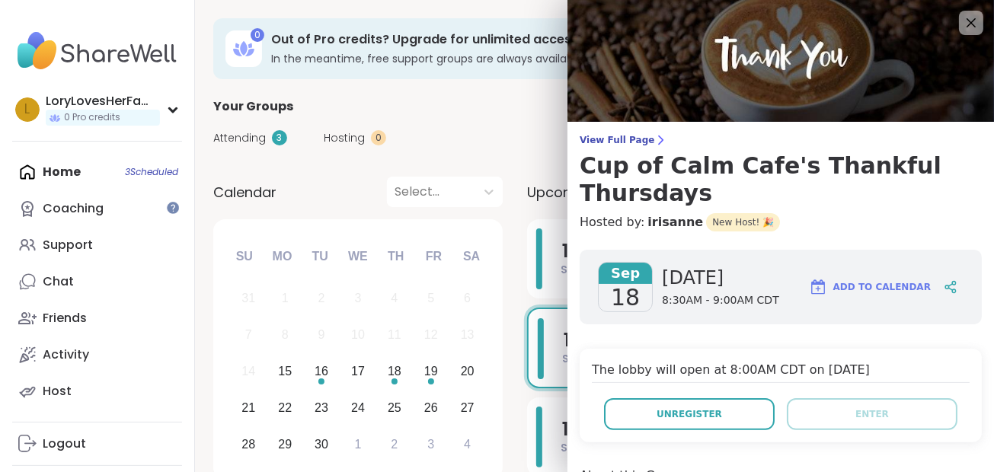
click at [966, 22] on img at bounding box center [781, 61] width 427 height 122
click at [967, 24] on icon at bounding box center [972, 23] width 10 height 10
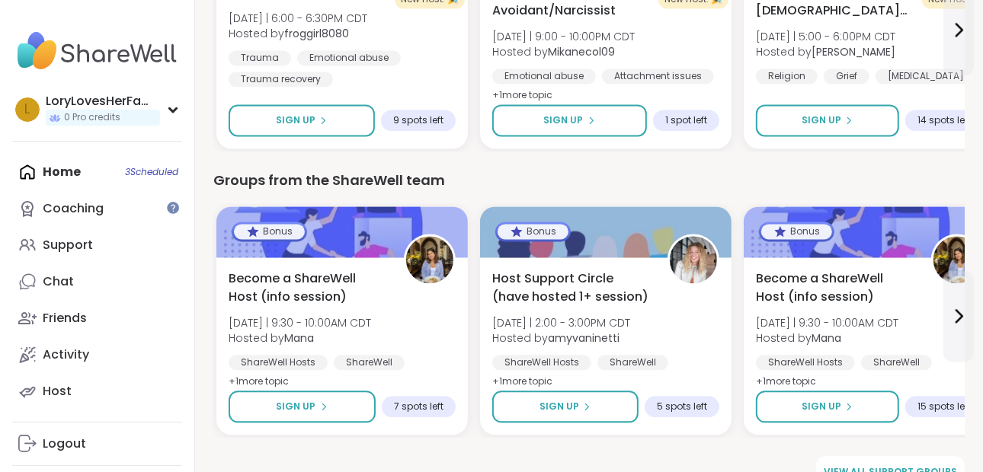
scroll to position [2088, 0]
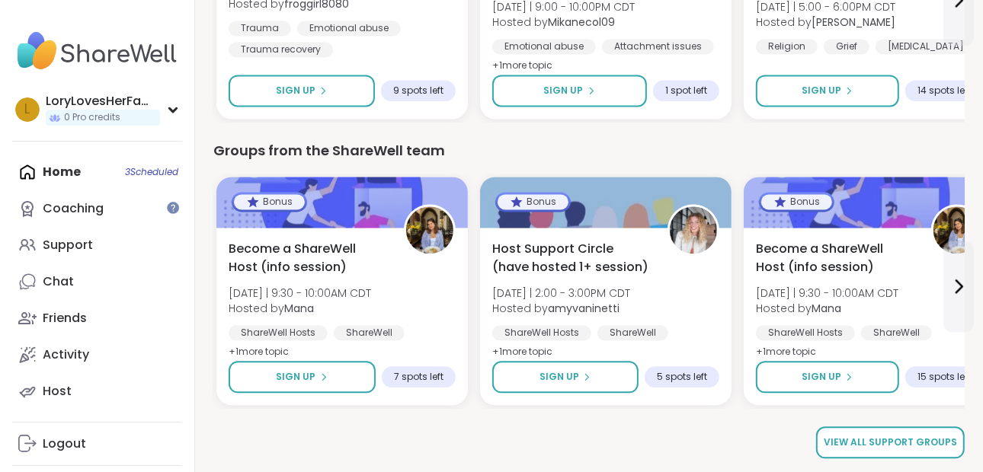
click at [942, 448] on link "View all support groups" at bounding box center [890, 443] width 149 height 32
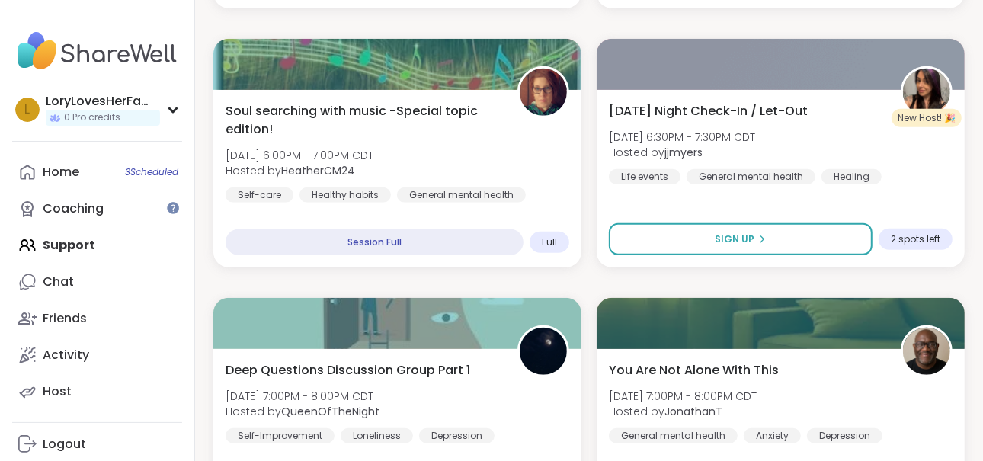
scroll to position [4476, 0]
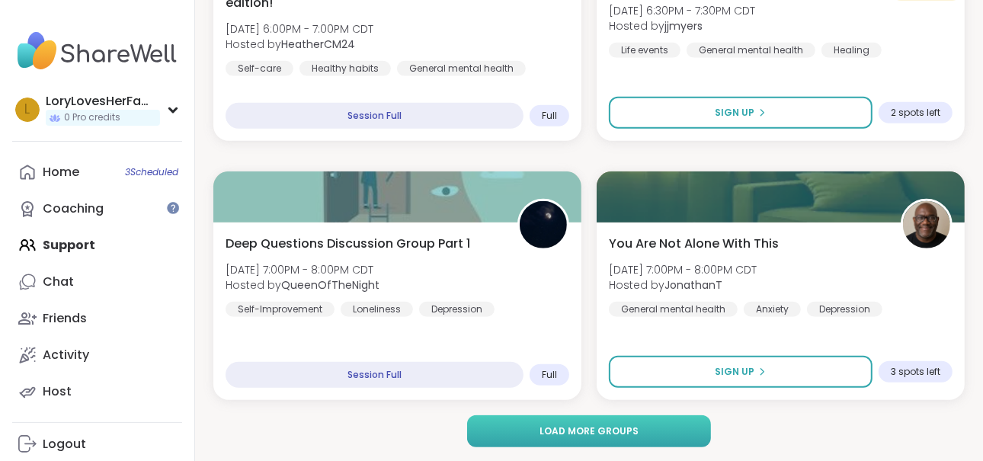
click at [594, 435] on span "Load more groups" at bounding box center [588, 431] width 99 height 14
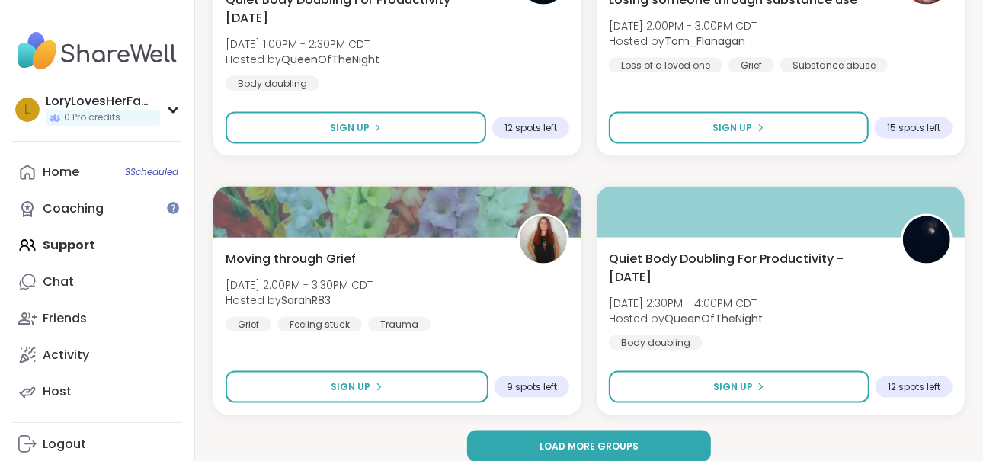
scroll to position [9139, 0]
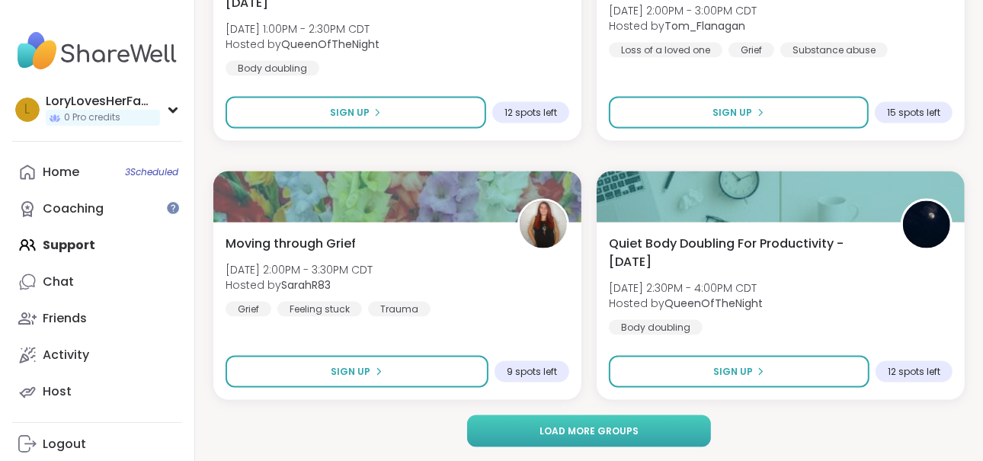
click at [667, 429] on button "Load more groups" at bounding box center [589, 431] width 245 height 32
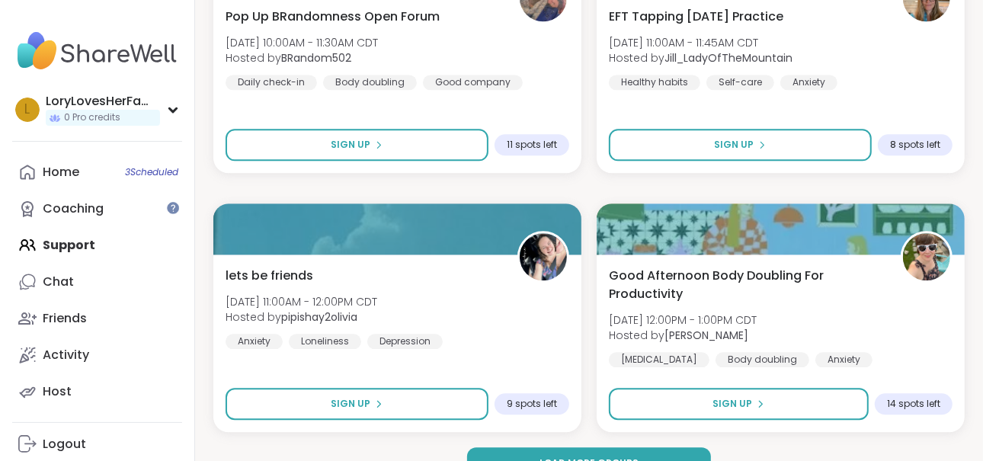
scroll to position [13803, 0]
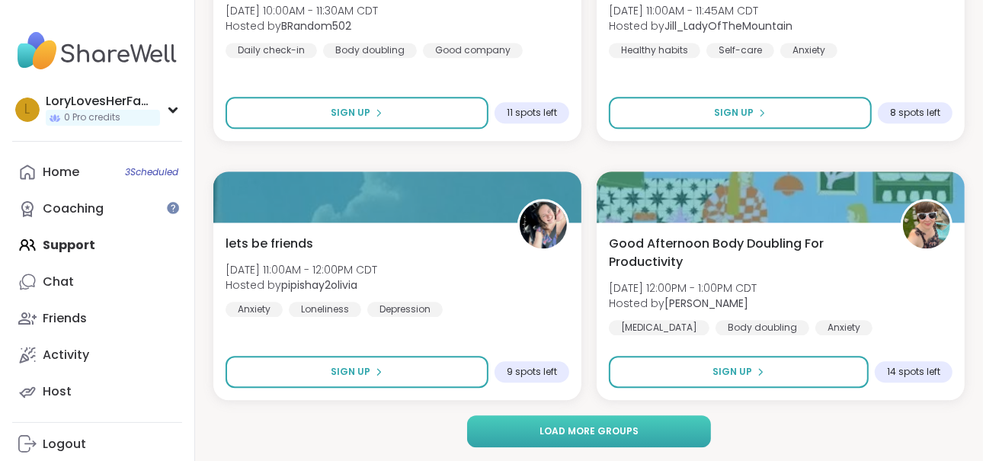
click at [679, 439] on button "Load more groups" at bounding box center [589, 431] width 245 height 32
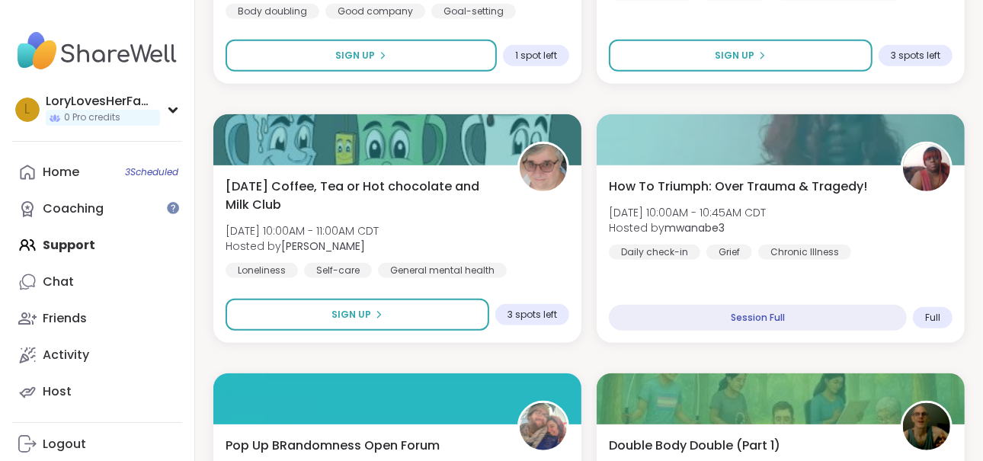
scroll to position [0, 0]
